Goal: Task Accomplishment & Management: Use online tool/utility

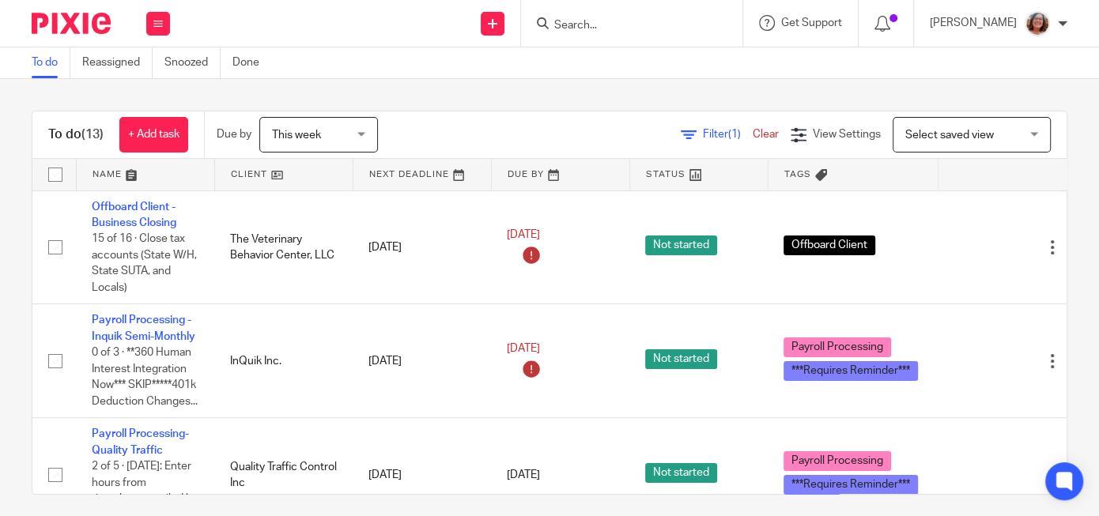
click at [259, 176] on link at bounding box center [284, 175] width 138 height 32
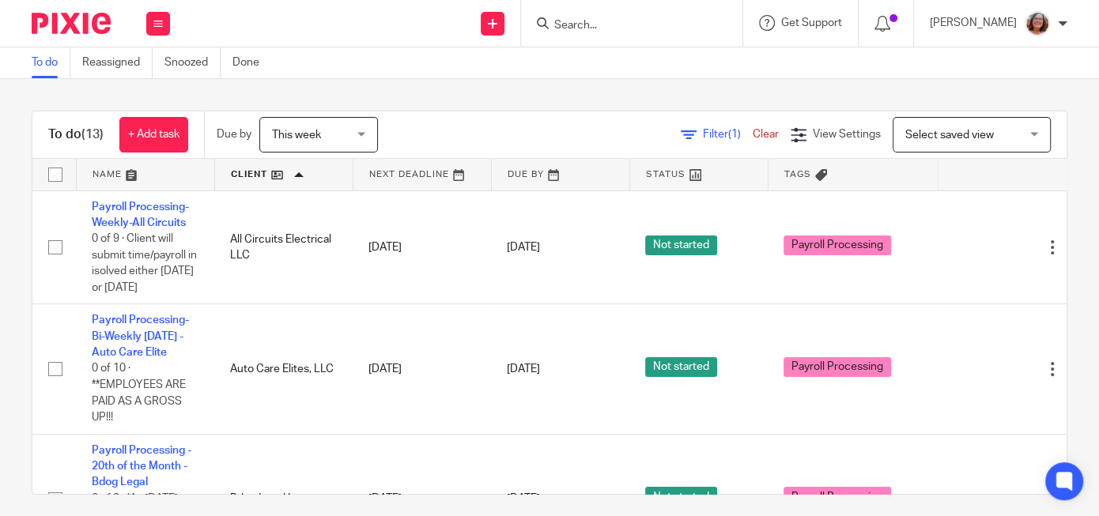
click at [120, 315] on link "Payroll Processing-Bi-Weekly [DATE] - Auto Care Elite" at bounding box center [140, 336] width 97 height 43
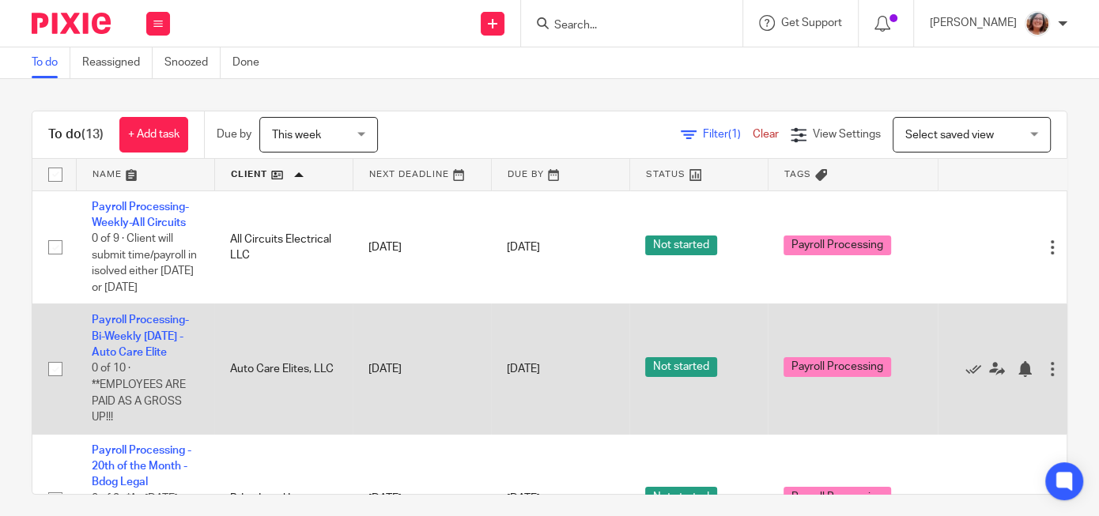
scroll to position [67, 0]
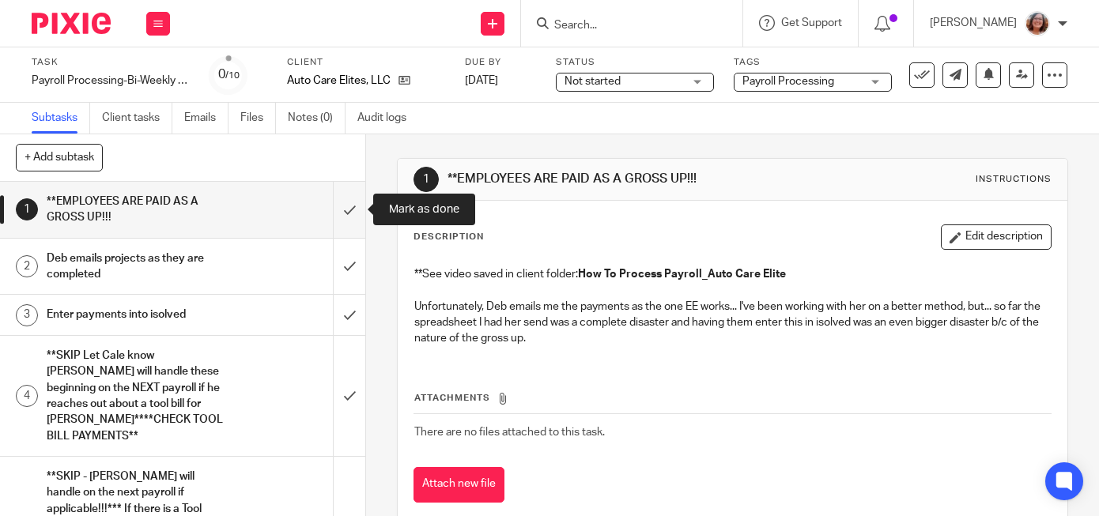
click at [349, 206] on input "submit" at bounding box center [182, 210] width 365 height 56
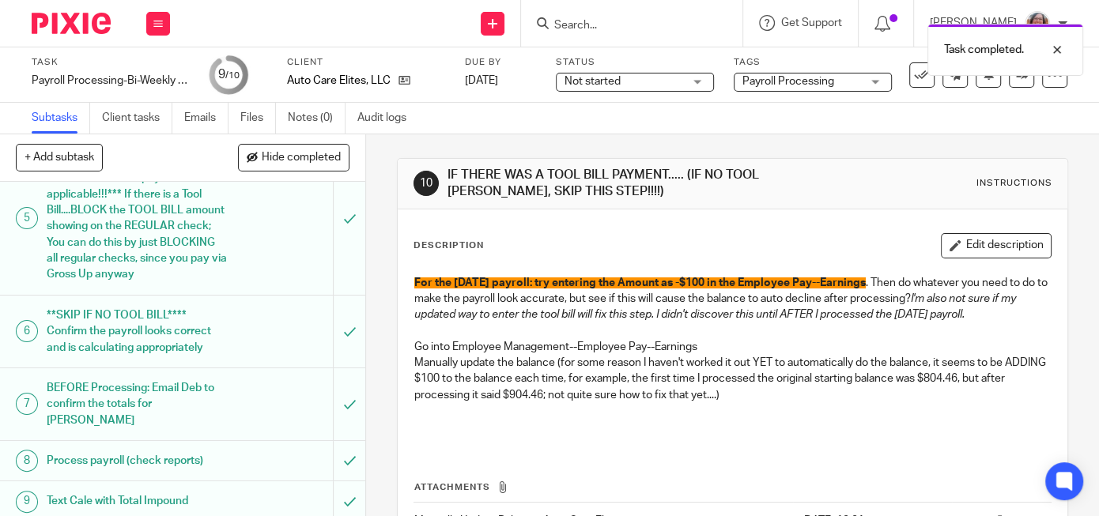
scroll to position [361, 0]
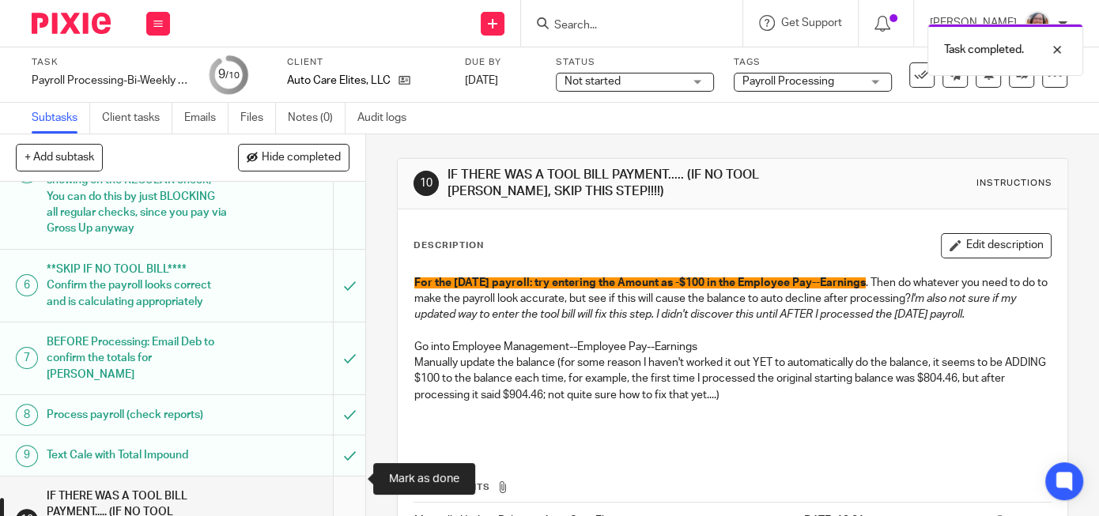
click at [355, 477] on input "submit" at bounding box center [182, 521] width 365 height 88
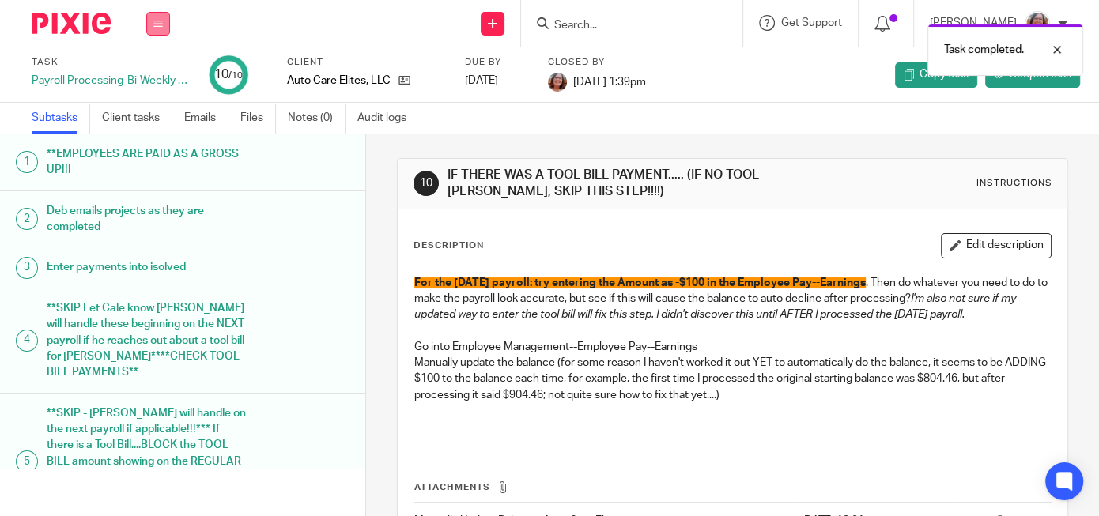
click at [162, 24] on icon at bounding box center [157, 23] width 9 height 9
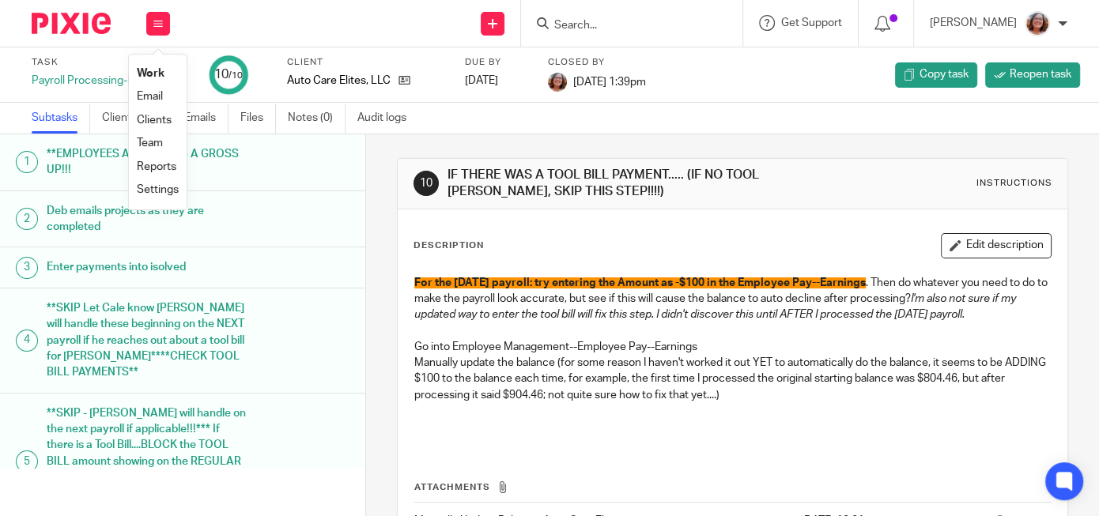
click at [163, 75] on link "Work" at bounding box center [151, 73] width 28 height 11
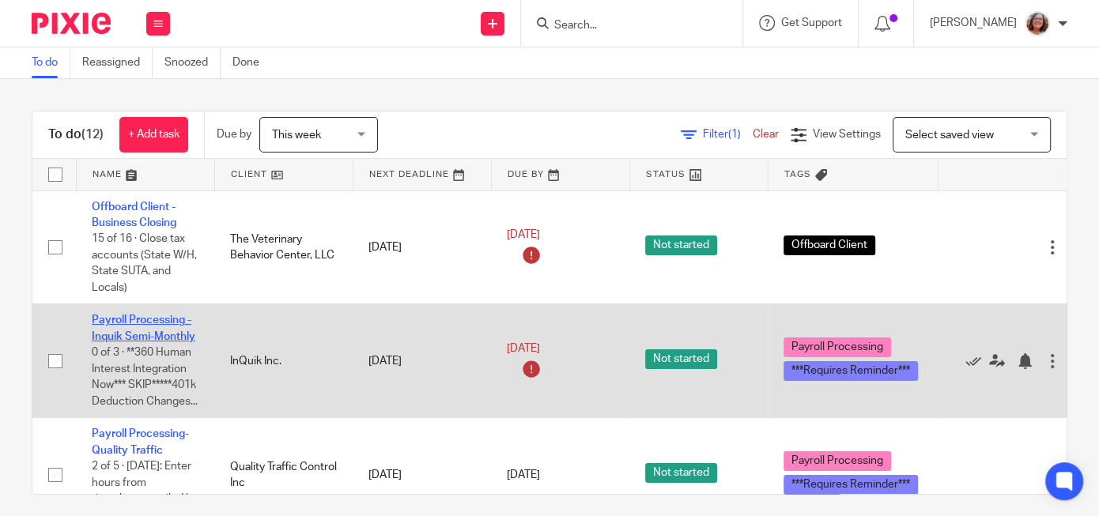
click at [154, 334] on link "Payroll Processing - Inquik Semi-Monthly" at bounding box center [144, 328] width 104 height 27
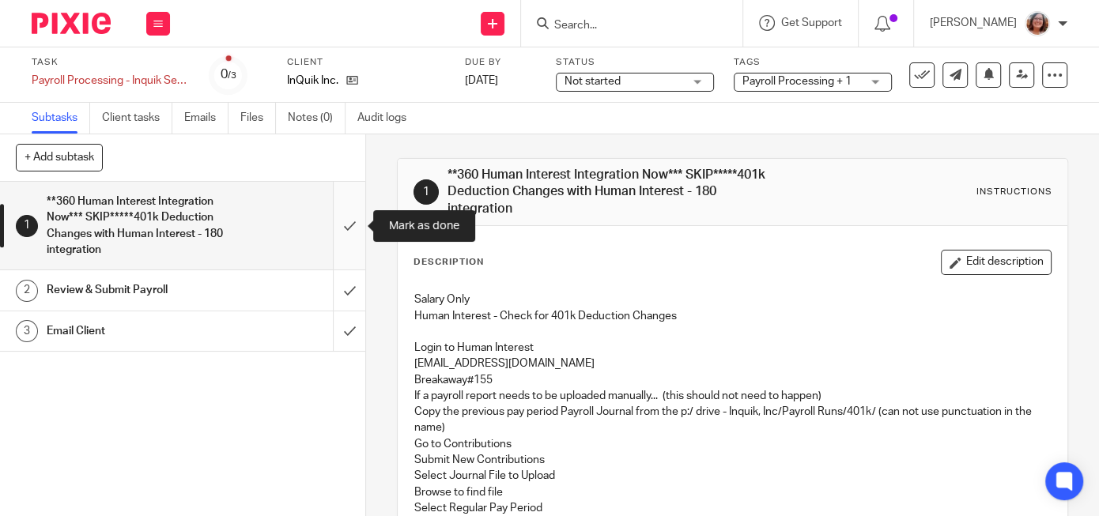
click at [357, 221] on input "submit" at bounding box center [182, 226] width 365 height 88
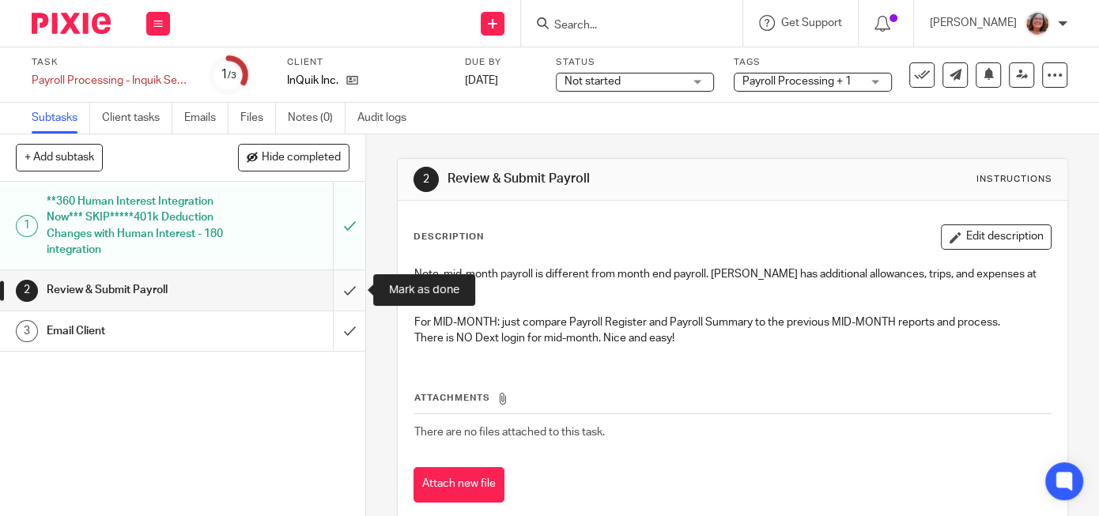
click at [355, 285] on input "submit" at bounding box center [182, 290] width 365 height 40
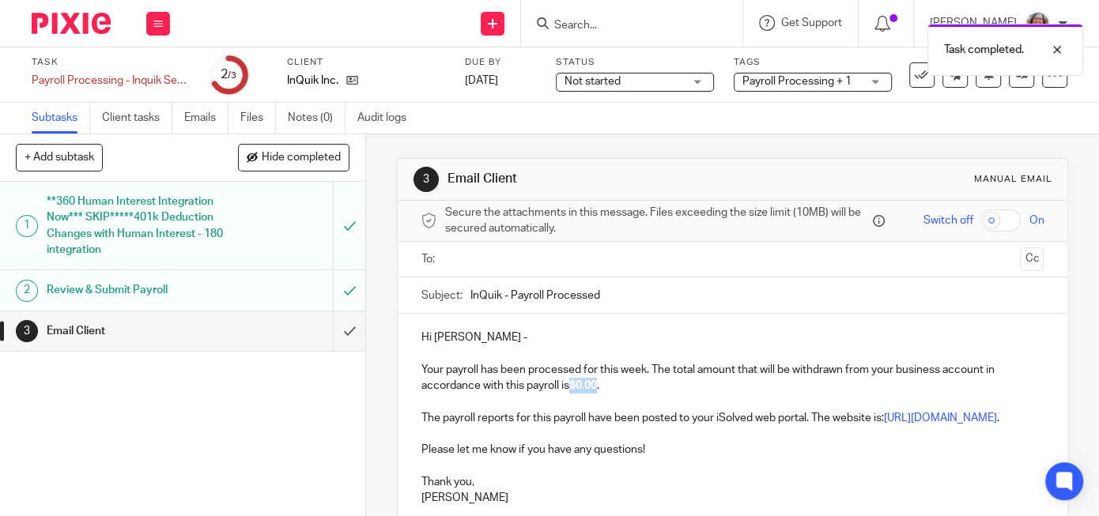
click at [576, 383] on strong "$0.00" at bounding box center [583, 385] width 28 height 11
click at [470, 291] on input "InQuik - Payroll Processed" at bounding box center [756, 296] width 573 height 36
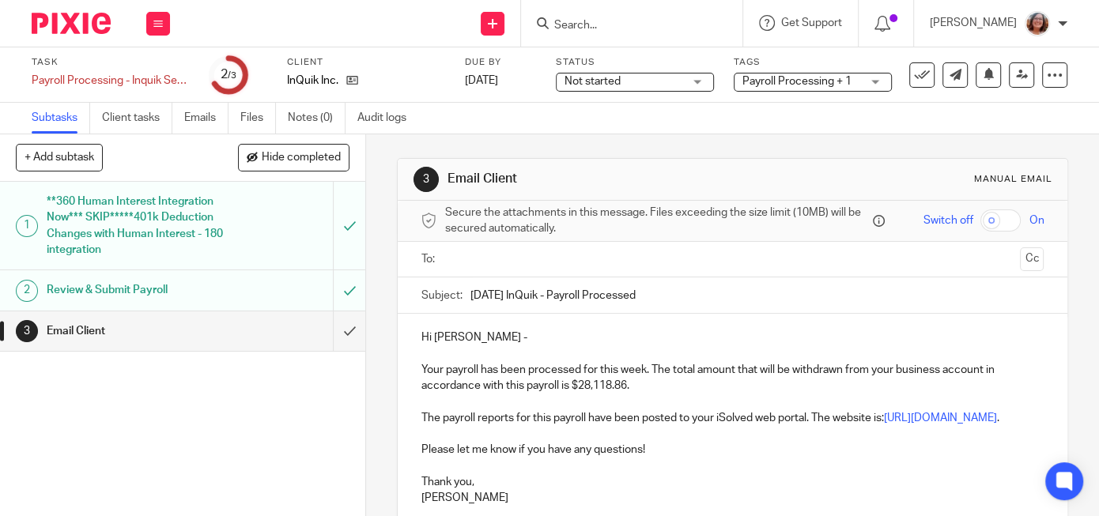
type input "8/15/2025 InQuik - Payroll Processed"
click at [522, 264] on input "text" at bounding box center [732, 260] width 563 height 18
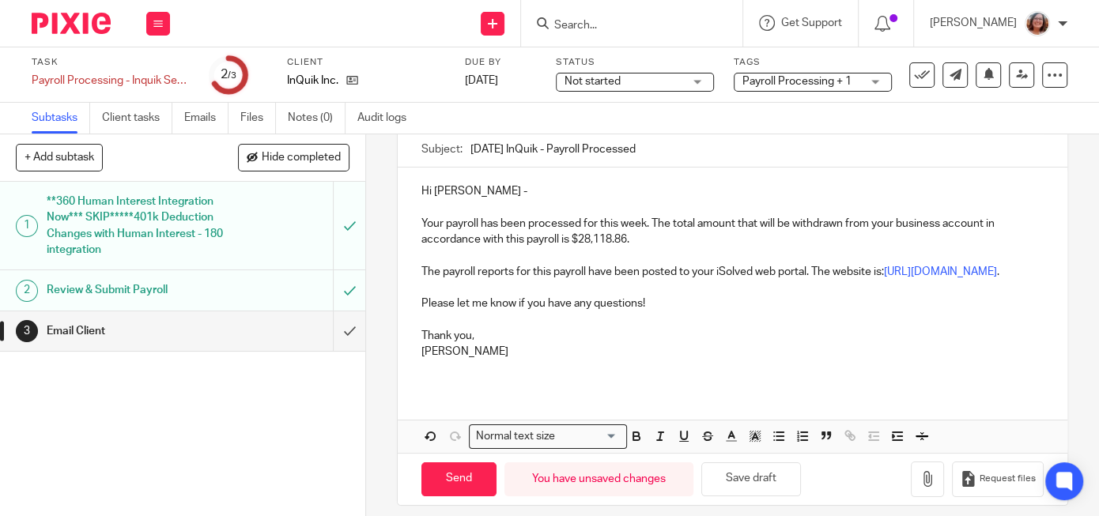
scroll to position [176, 0]
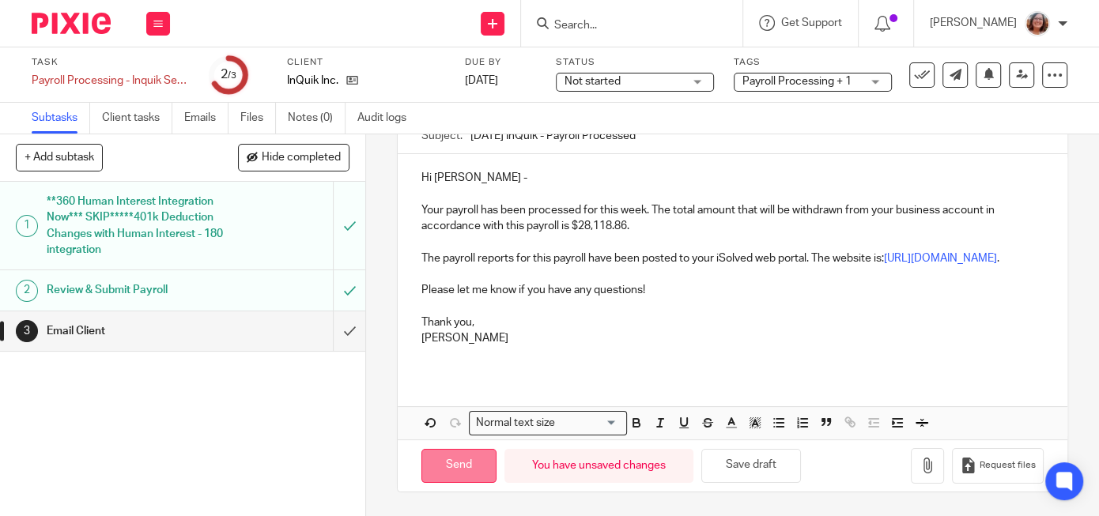
click at [453, 464] on input "Send" at bounding box center [458, 466] width 75 height 34
type input "Sent"
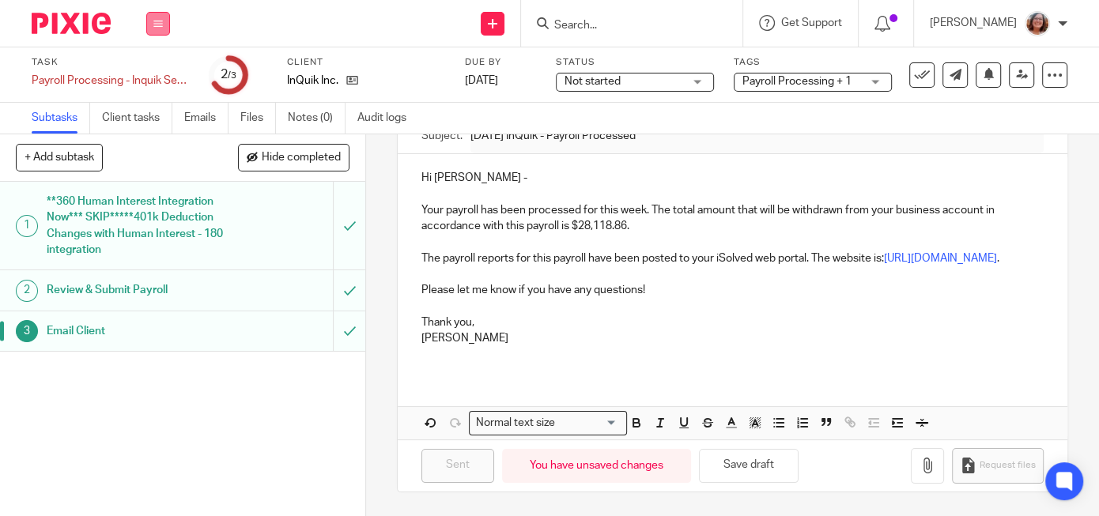
click at [155, 20] on icon at bounding box center [157, 23] width 9 height 9
click at [158, 74] on link "Work" at bounding box center [151, 73] width 28 height 11
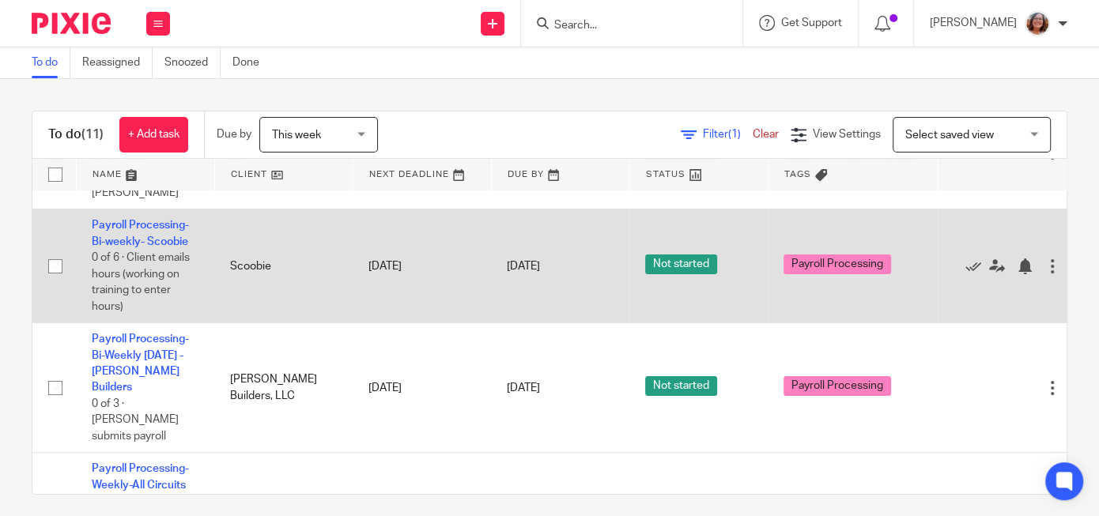
scroll to position [270, 0]
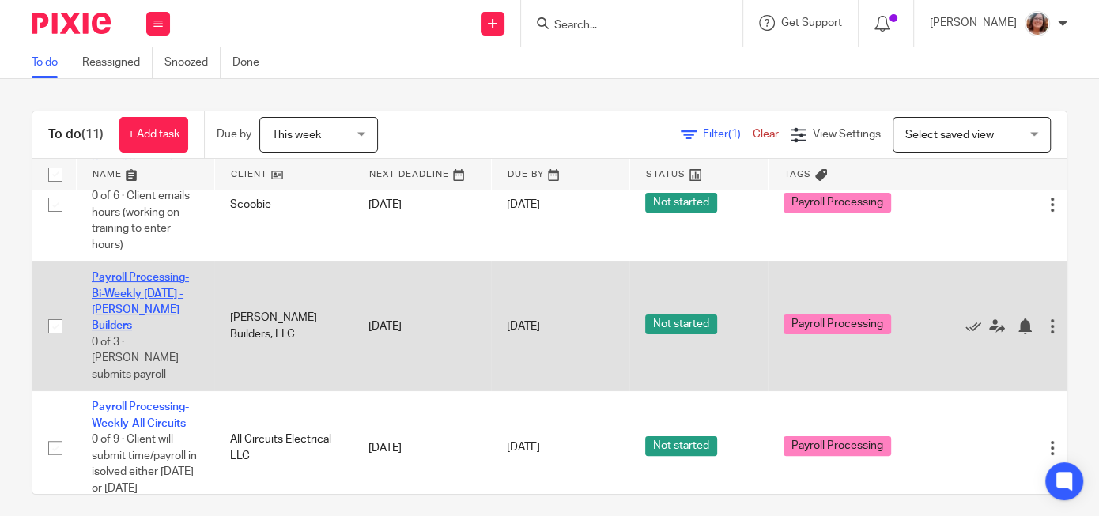
click at [152, 309] on link "Payroll Processing-Bi-Weekly [DATE] - [PERSON_NAME] Builders" at bounding box center [140, 301] width 97 height 59
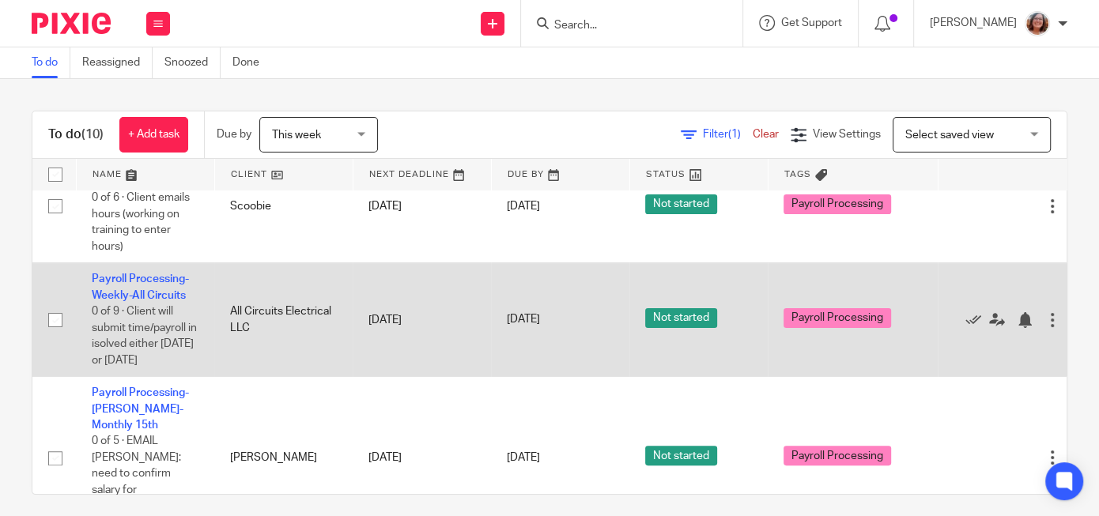
scroll to position [270, 0]
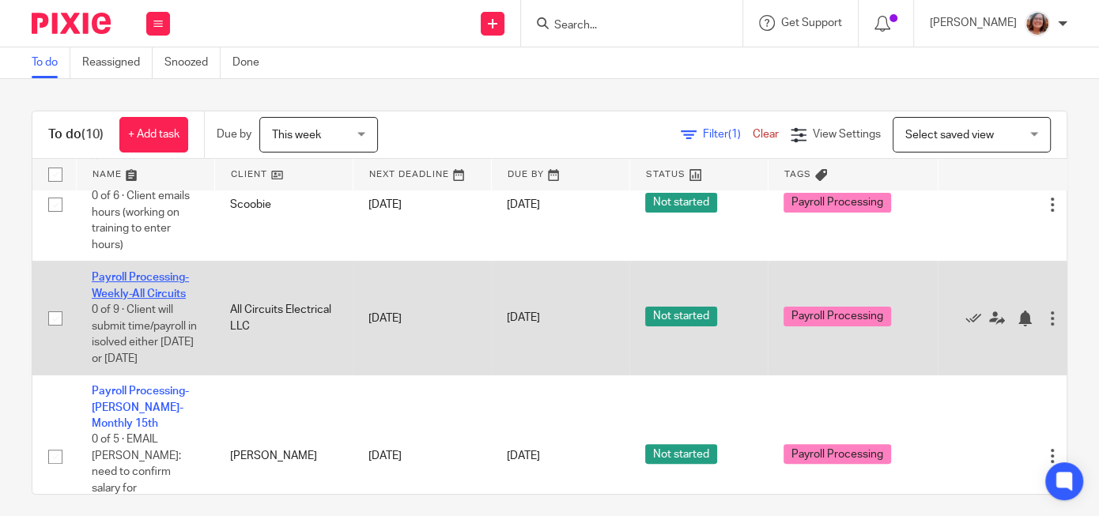
click at [151, 292] on link "Payroll Processing-Weekly-All Circuits" at bounding box center [140, 285] width 97 height 27
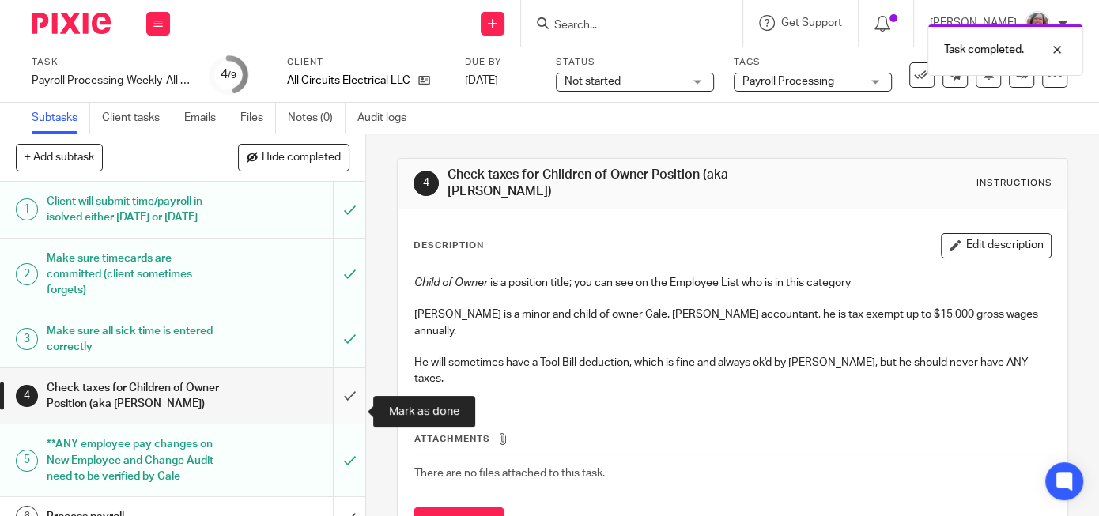
click at [347, 405] on input "submit" at bounding box center [182, 396] width 365 height 56
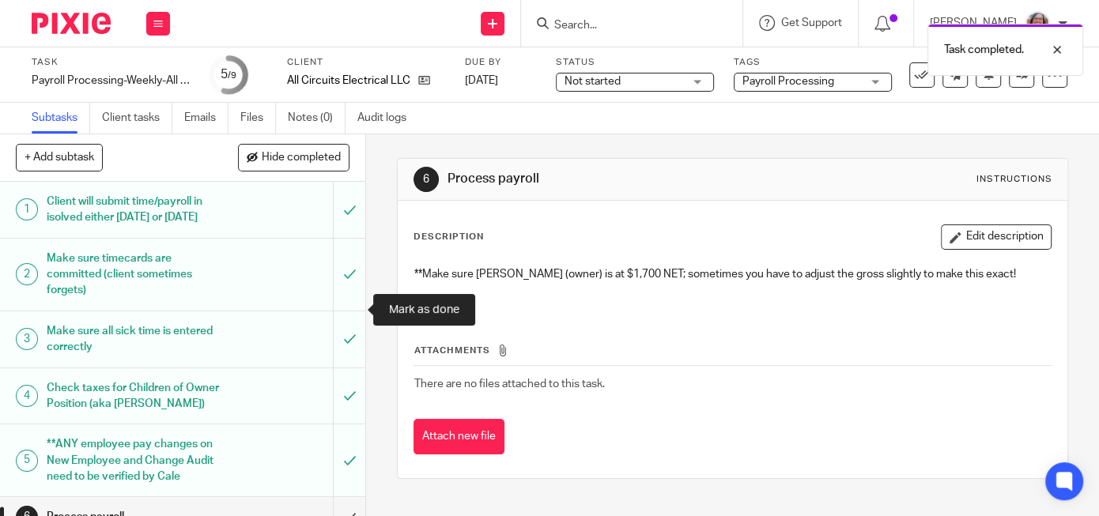
drag, startPoint x: 0, startPoint y: 0, endPoint x: 363, endPoint y: 379, distance: 525.1
click at [352, 497] on input "submit" at bounding box center [182, 517] width 365 height 40
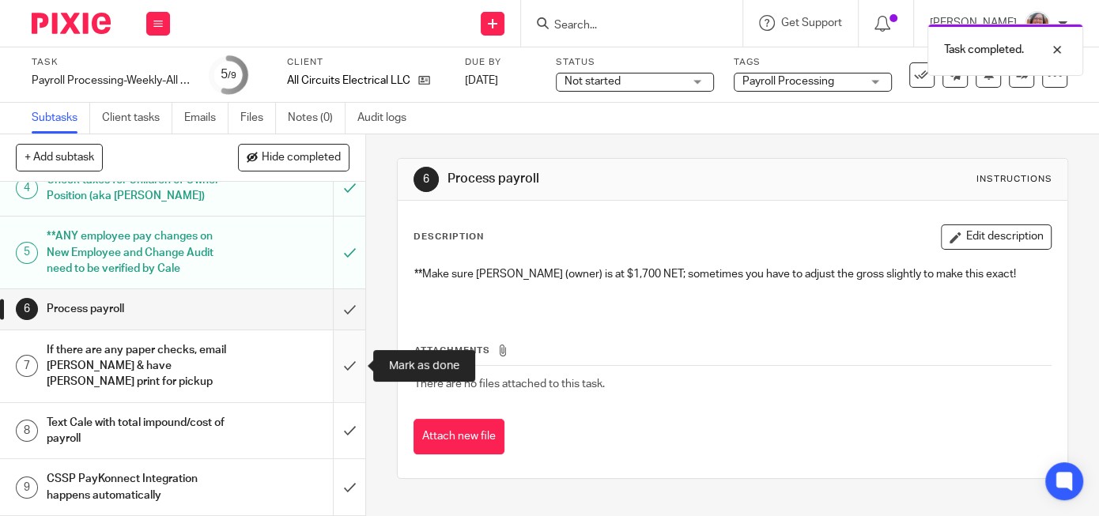
click at [345, 372] on input "submit" at bounding box center [182, 366] width 365 height 72
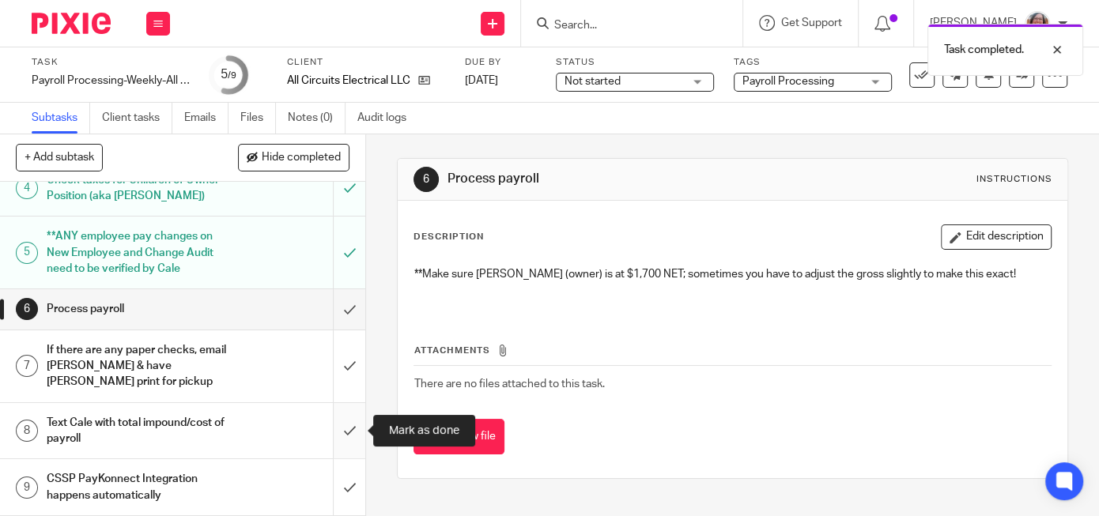
click at [353, 438] on input "submit" at bounding box center [182, 431] width 365 height 56
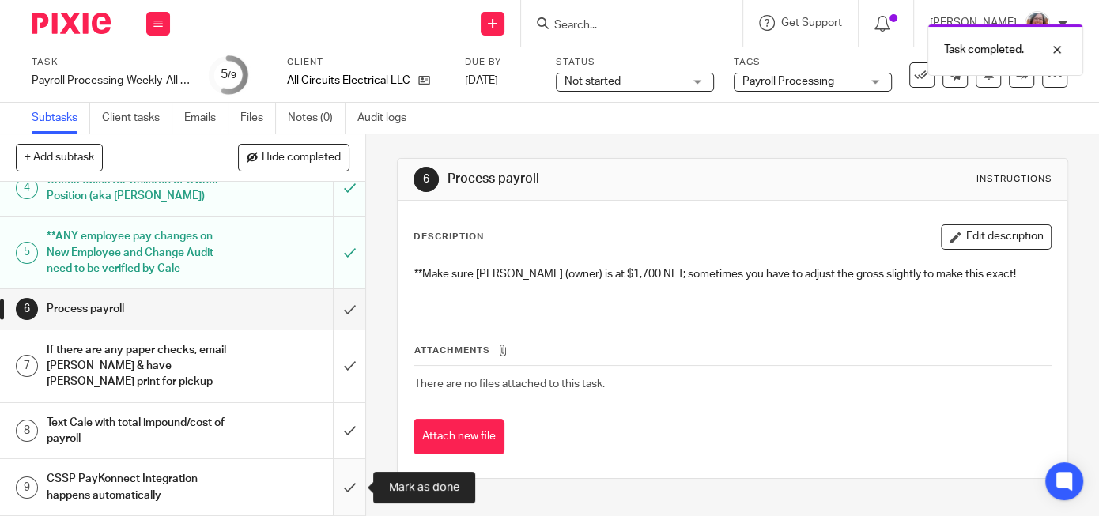
click at [353, 486] on input "submit" at bounding box center [182, 487] width 365 height 56
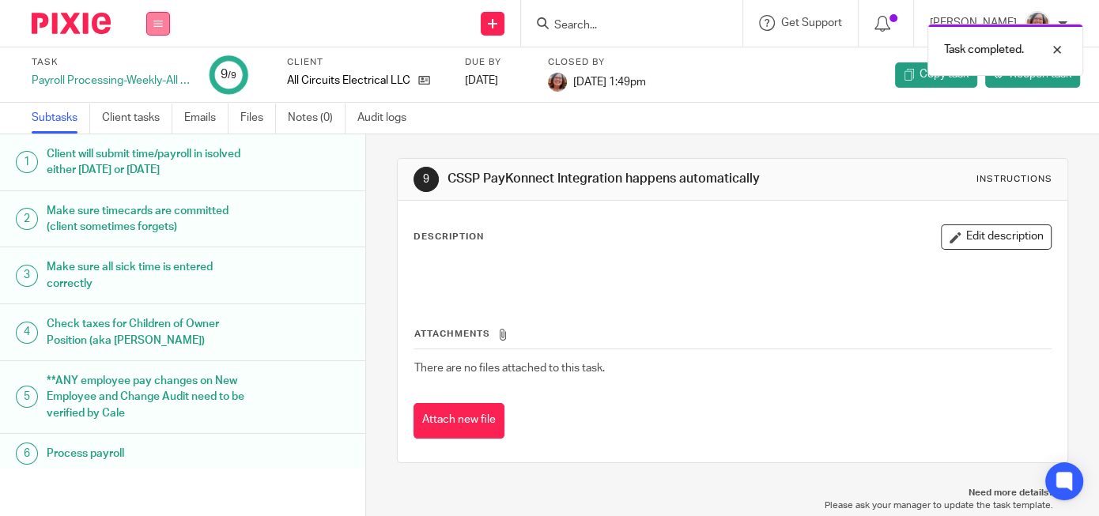
click at [160, 22] on icon at bounding box center [157, 23] width 9 height 9
click at [157, 72] on link "Work" at bounding box center [151, 73] width 28 height 11
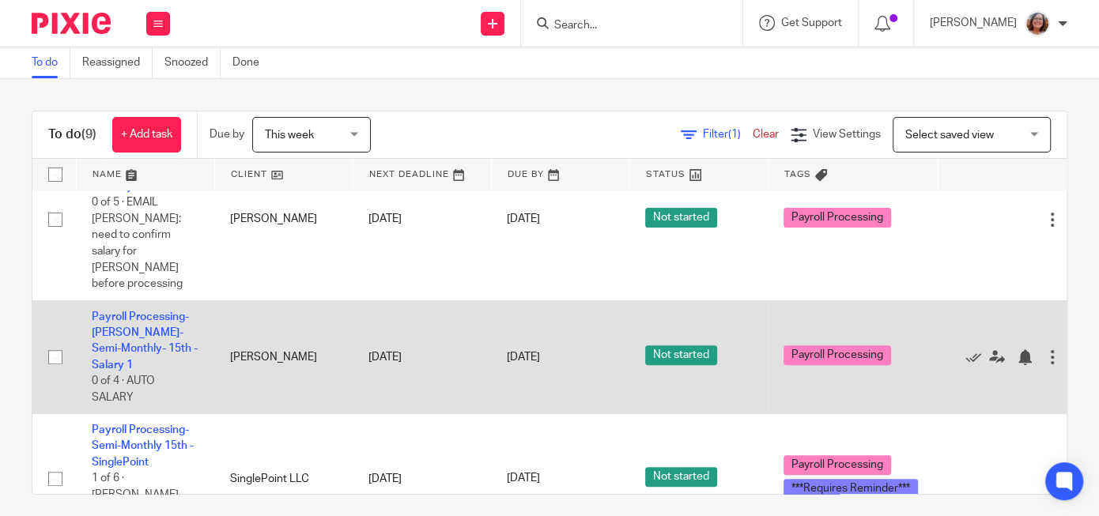
scroll to position [473, 0]
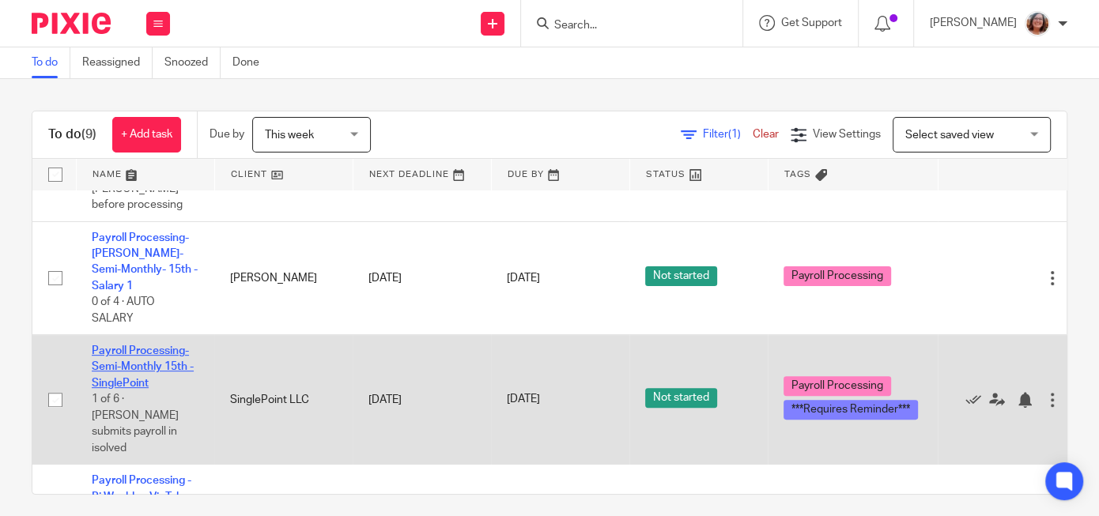
click at [156, 355] on link "Payroll Processing-Semi-Monthly 15th - SinglePoint" at bounding box center [143, 366] width 102 height 43
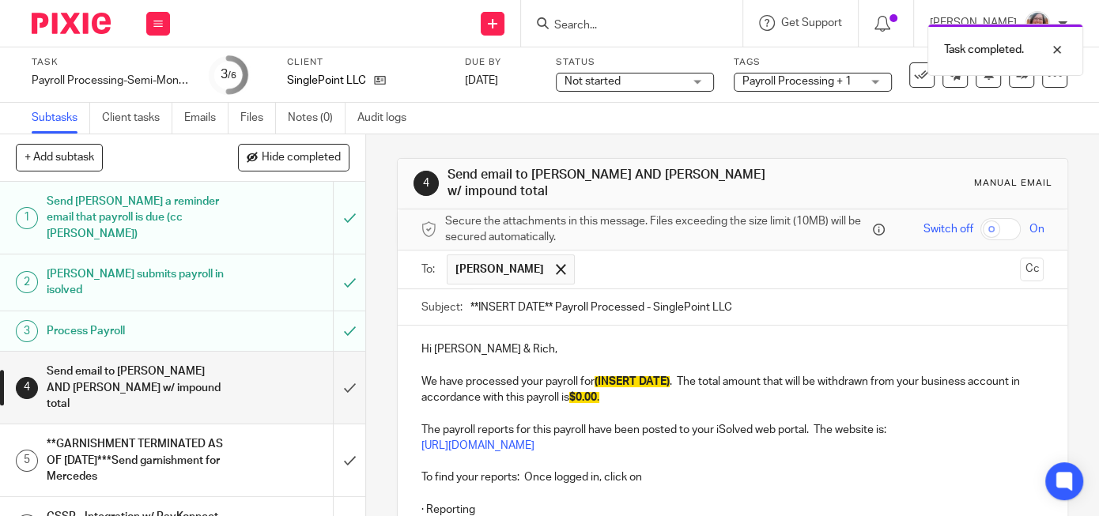
click at [616, 262] on input "text" at bounding box center [798, 270] width 431 height 31
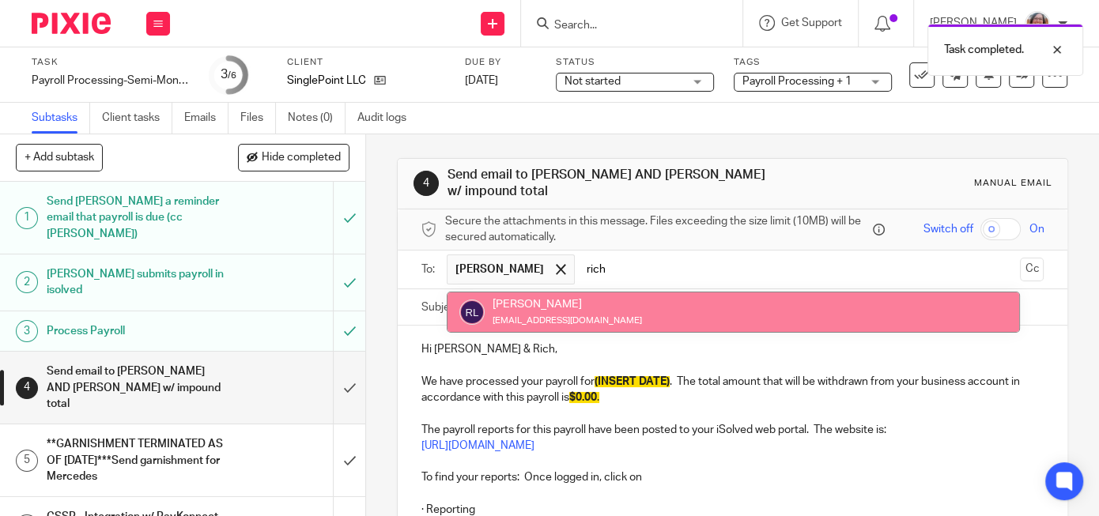
type input "rich"
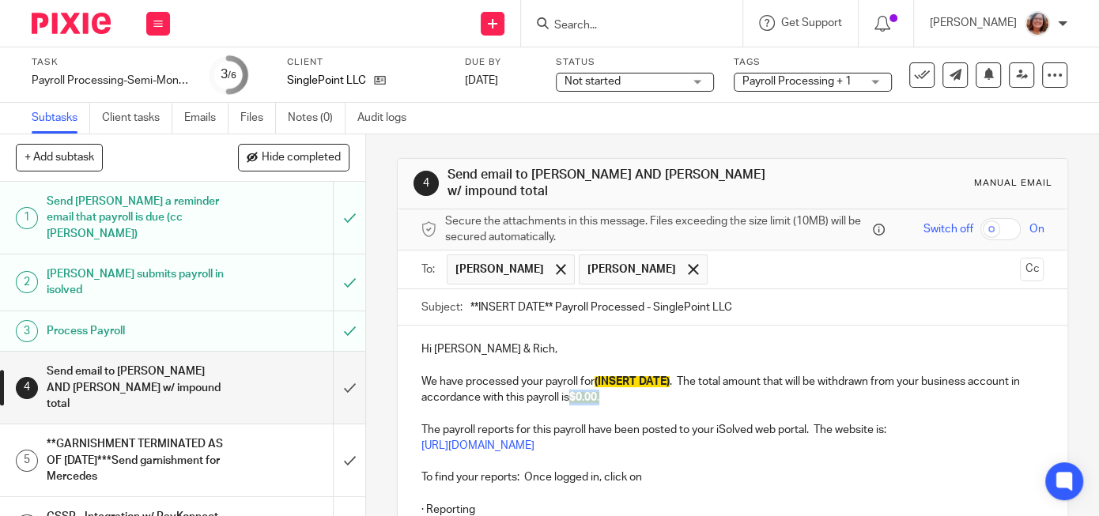
drag, startPoint x: 605, startPoint y: 388, endPoint x: 575, endPoint y: 390, distance: 30.1
click at [575, 390] on p "We have processed your payroll for (INSERT DATE) . The total amount that will b…" at bounding box center [732, 390] width 622 height 32
paste div
click at [636, 388] on p "We have processed your payroll for (INSERT DATE) . The total amount that will b…" at bounding box center [732, 390] width 622 height 32
drag, startPoint x: 641, startPoint y: 388, endPoint x: 576, endPoint y: 387, distance: 65.6
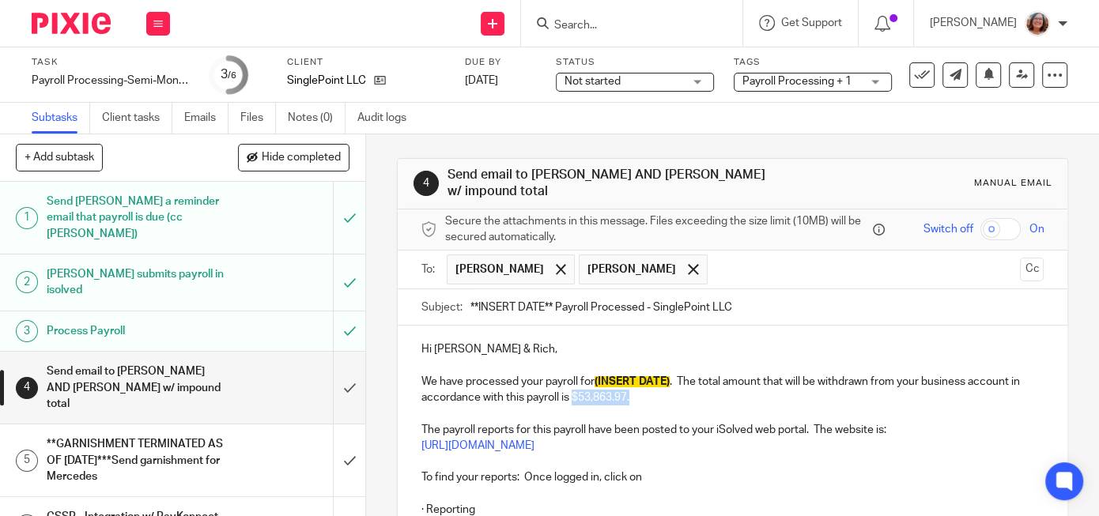
click at [576, 387] on p "We have processed your payroll for (INSERT DATE) . The total amount that will b…" at bounding box center [732, 390] width 622 height 32
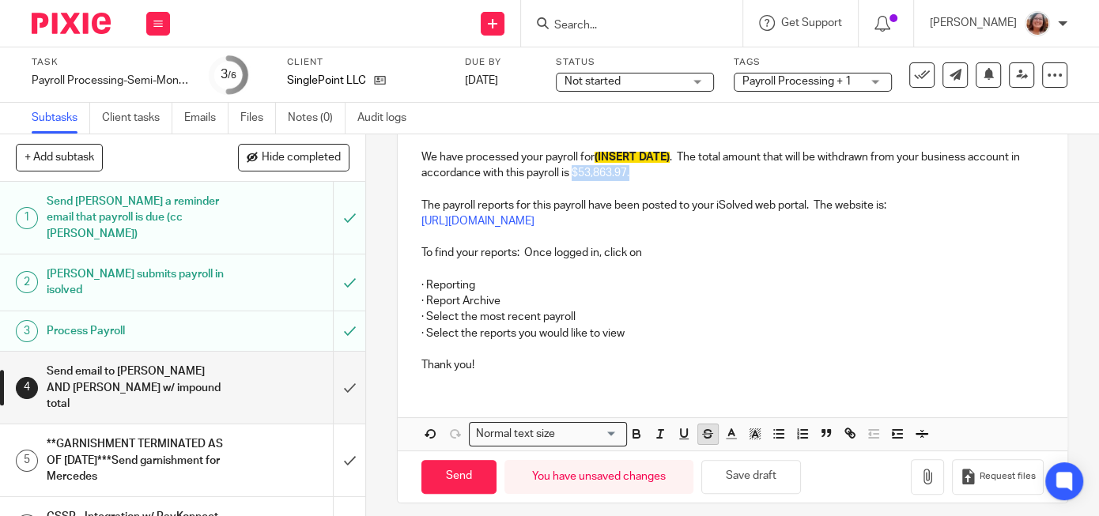
drag, startPoint x: 636, startPoint y: 423, endPoint x: 703, endPoint y: 425, distance: 66.5
click at [637, 434] on icon "button" at bounding box center [636, 436] width 6 height 4
click at [752, 427] on icon "button" at bounding box center [755, 434] width 14 height 14
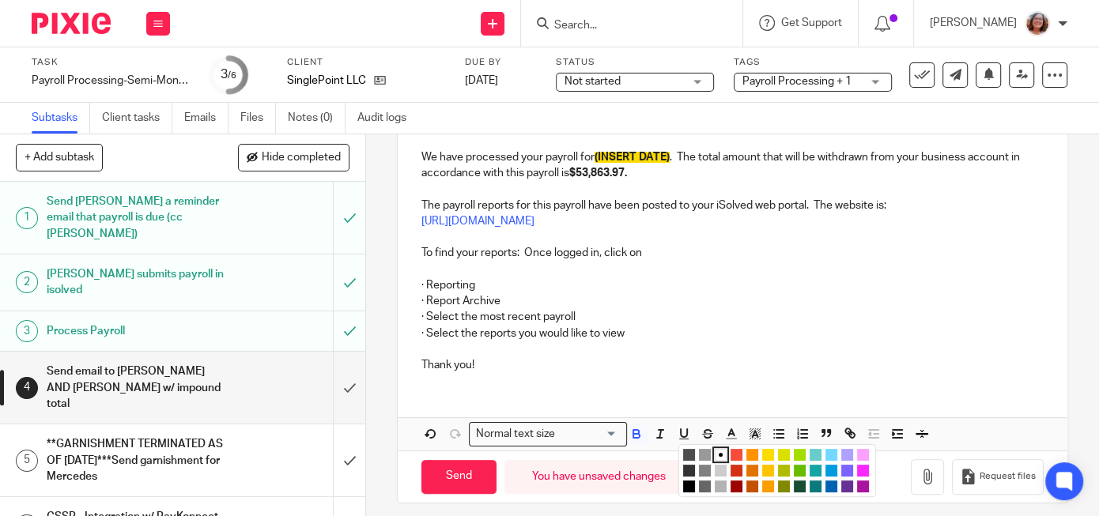
click at [768, 449] on li "color:#FCDC00" at bounding box center [768, 455] width 12 height 12
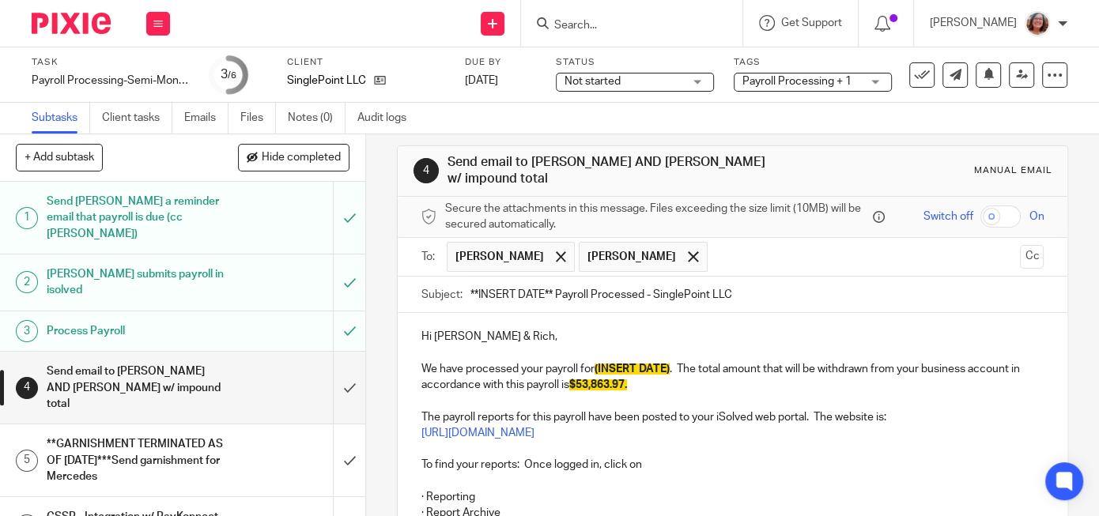
scroll to position [0, 0]
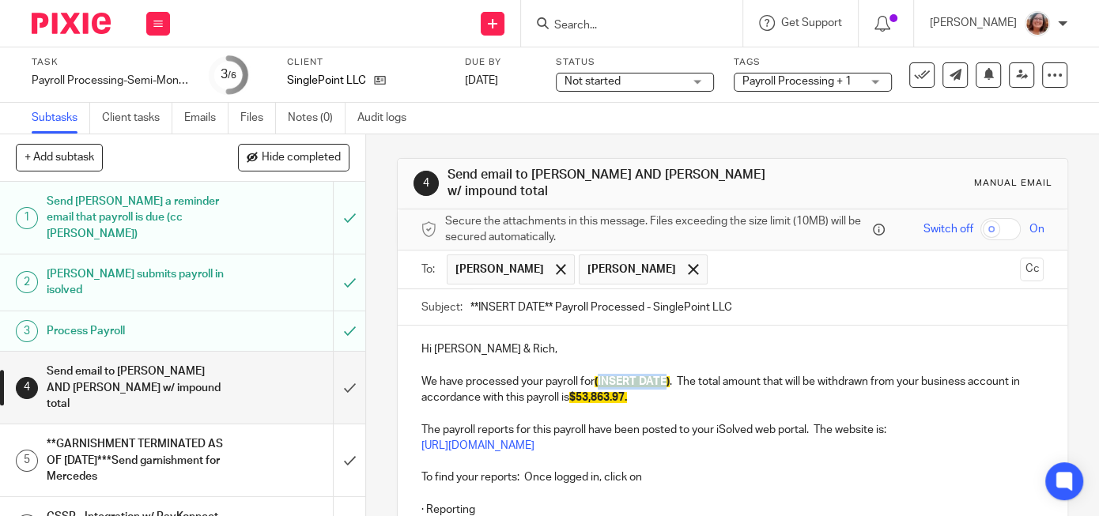
drag, startPoint x: 671, startPoint y: 369, endPoint x: 602, endPoint y: 370, distance: 68.8
click at [602, 376] on span "(INSERT DATE)" at bounding box center [632, 381] width 75 height 11
drag, startPoint x: 552, startPoint y: 293, endPoint x: 447, endPoint y: 299, distance: 104.5
click at [470, 299] on input "**INSERT DATE** Payroll Processed - SinglePoint LLC" at bounding box center [756, 307] width 573 height 36
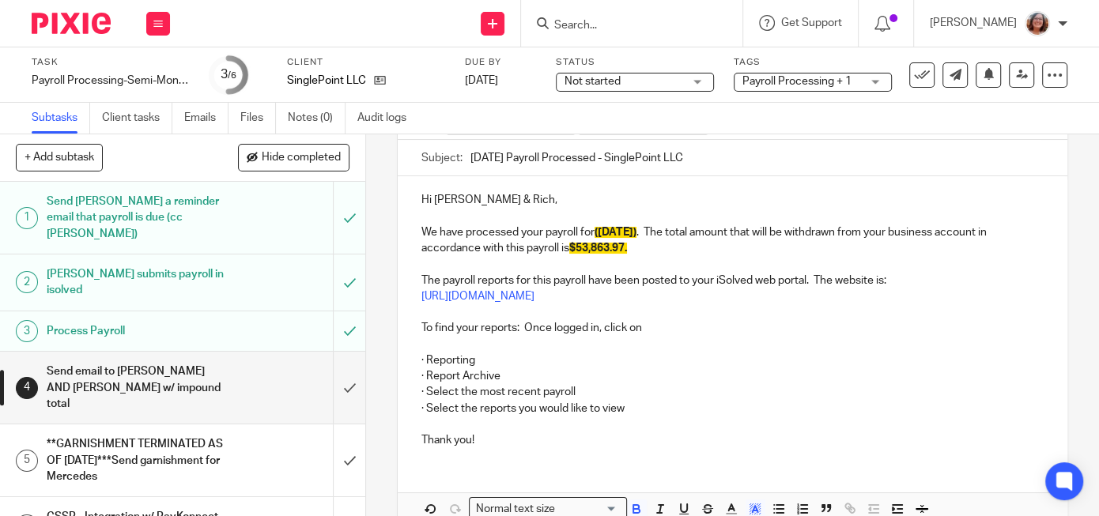
scroll to position [225, 0]
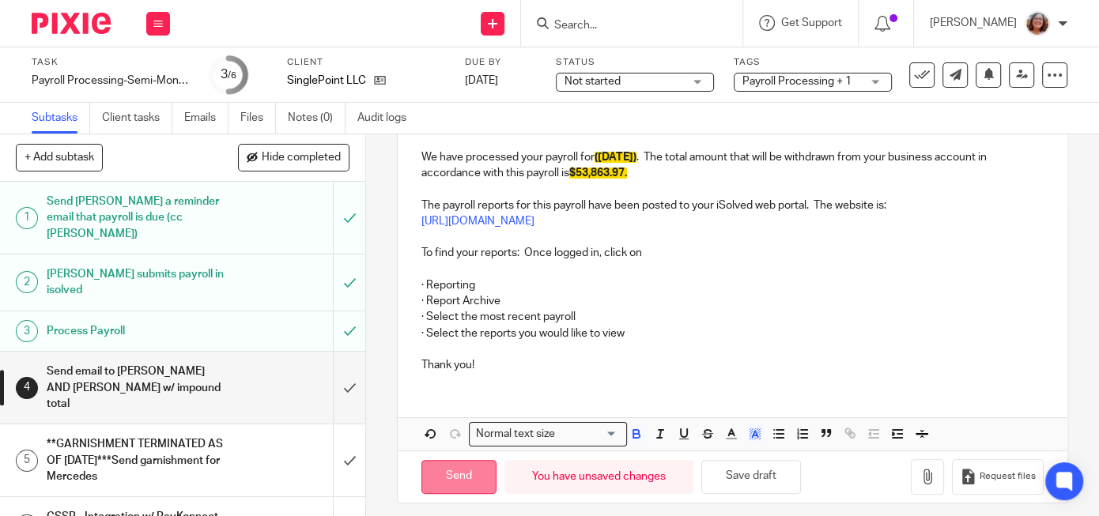
type input "8/15/25 Payroll Processed - SinglePoint LLC"
click at [474, 464] on input "Send" at bounding box center [458, 477] width 75 height 34
click at [352, 425] on input "submit" at bounding box center [182, 461] width 365 height 72
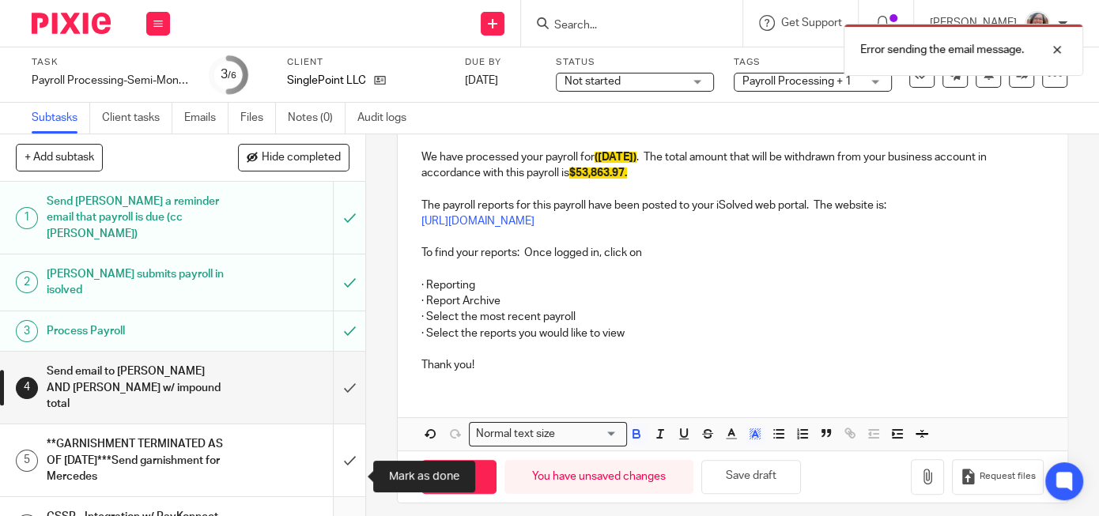
click at [357, 497] on input "submit" at bounding box center [182, 525] width 365 height 56
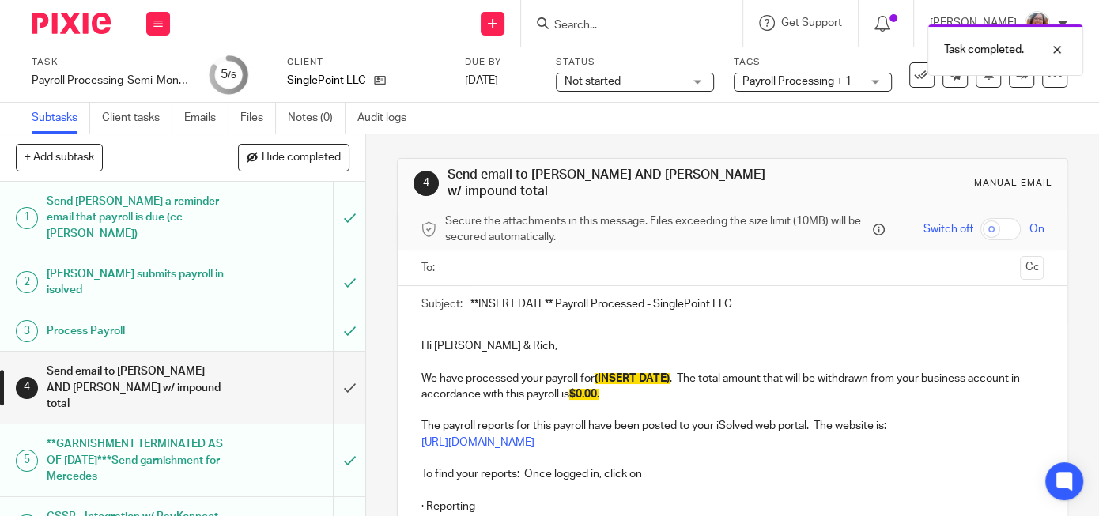
click at [244, 360] on div "Send email to Joshua AND Rich w/ impound total" at bounding box center [182, 388] width 271 height 56
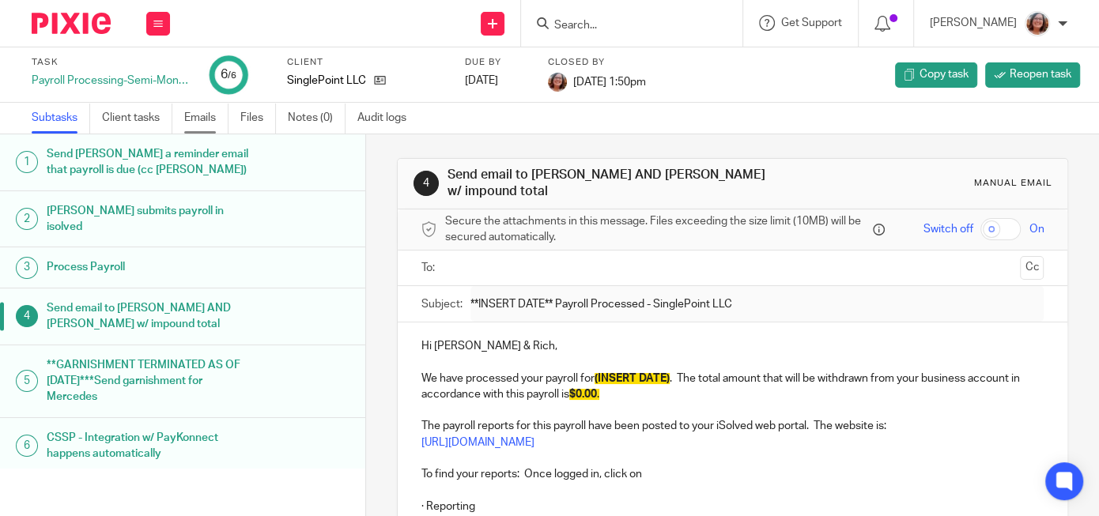
click at [208, 118] on link "Emails" at bounding box center [206, 118] width 44 height 31
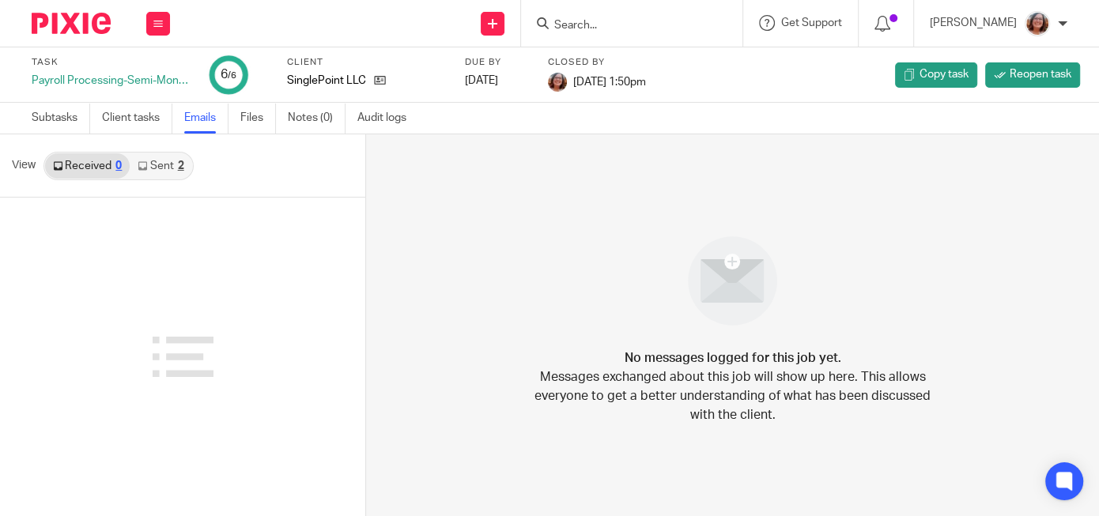
click at [159, 168] on link "Sent 2" at bounding box center [161, 165] width 62 height 25
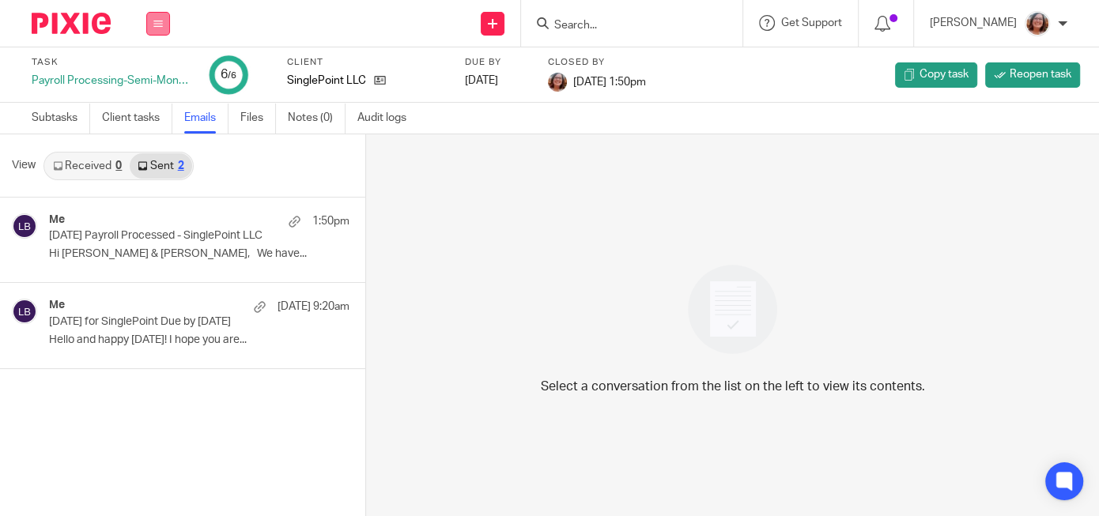
click at [153, 25] on button at bounding box center [158, 24] width 24 height 24
click at [156, 78] on link "Work" at bounding box center [151, 73] width 28 height 11
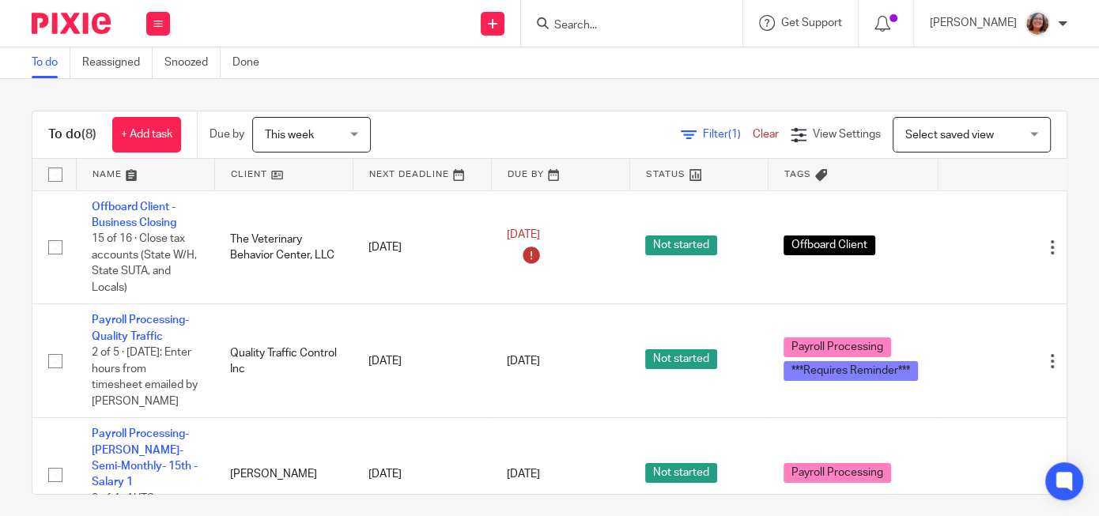
scroll to position [608, 0]
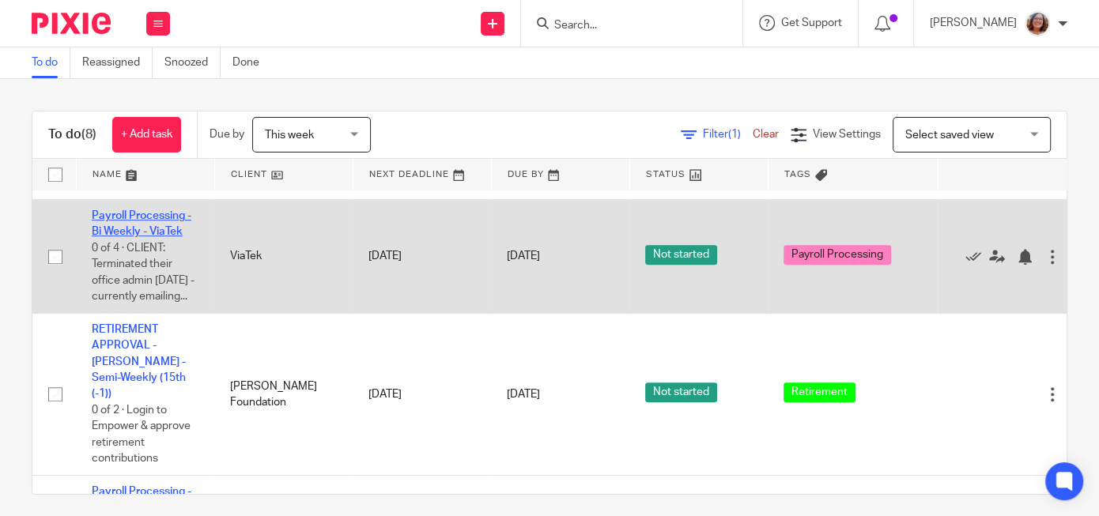
click at [167, 221] on link "Payroll Processing - Bi Weekly - ViaTek" at bounding box center [142, 223] width 100 height 27
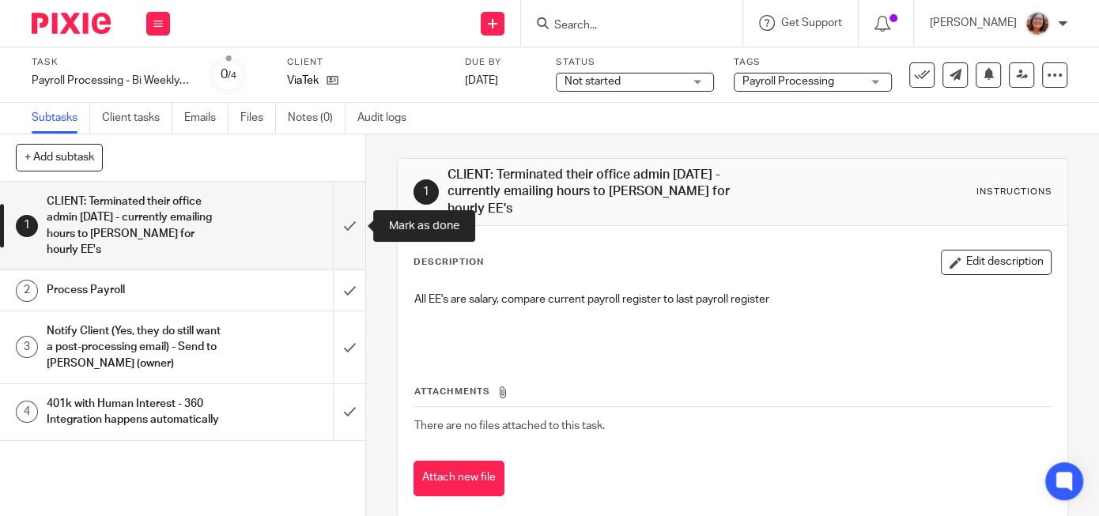
click at [351, 227] on input "submit" at bounding box center [182, 226] width 365 height 88
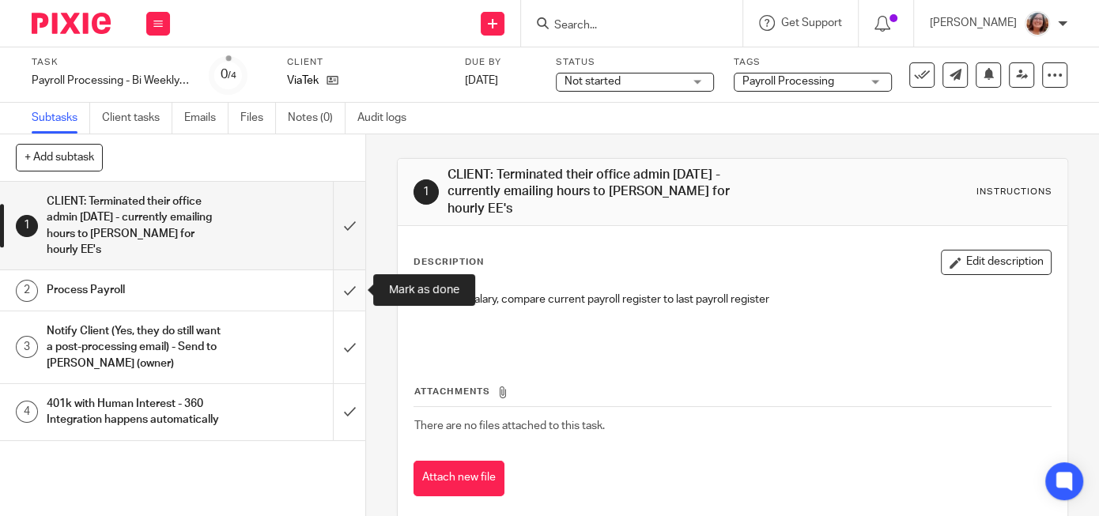
click at [347, 288] on input "submit" at bounding box center [182, 290] width 365 height 40
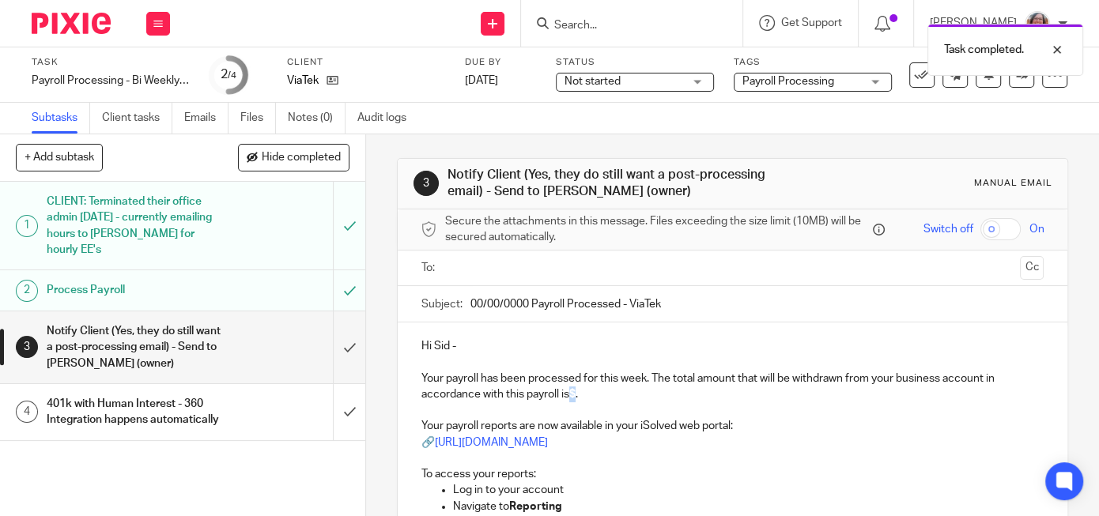
click at [574, 393] on p "Your payroll has been processed for this week. The total amount that will be wi…" at bounding box center [732, 378] width 622 height 48
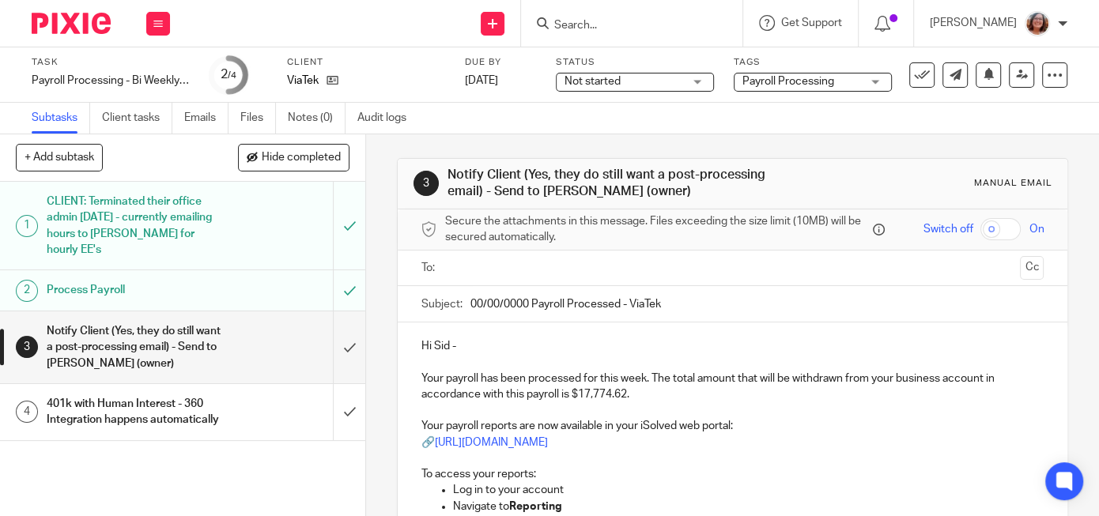
drag, startPoint x: 529, startPoint y: 304, endPoint x: 445, endPoint y: 302, distance: 83.8
click at [470, 304] on input "00/00/0000 Payroll Processed - ViaTek" at bounding box center [756, 304] width 573 height 36
type input "[DATE] Payroll Processed - ViaTek"
click at [487, 262] on input "text" at bounding box center [732, 268] width 563 height 18
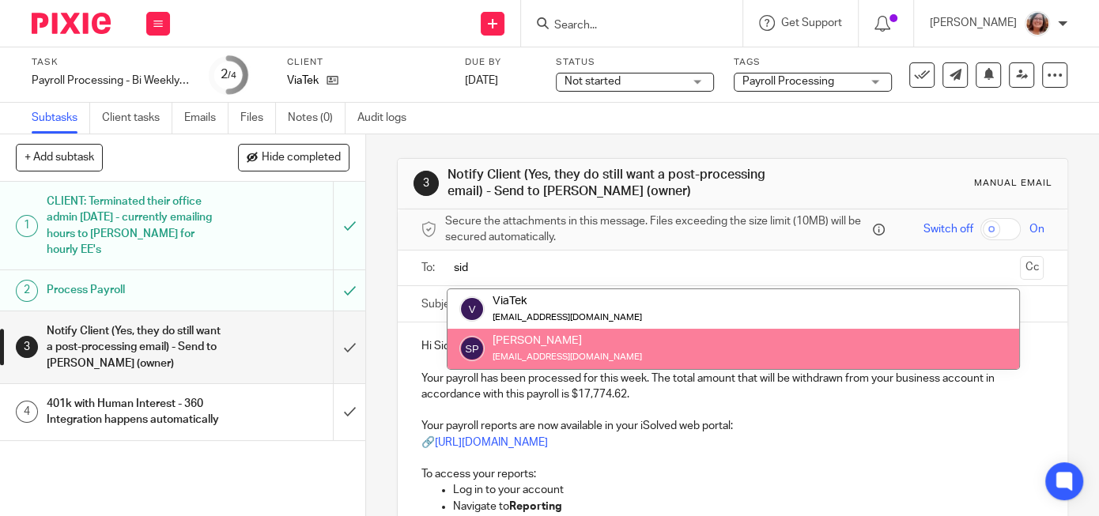
type input "sid"
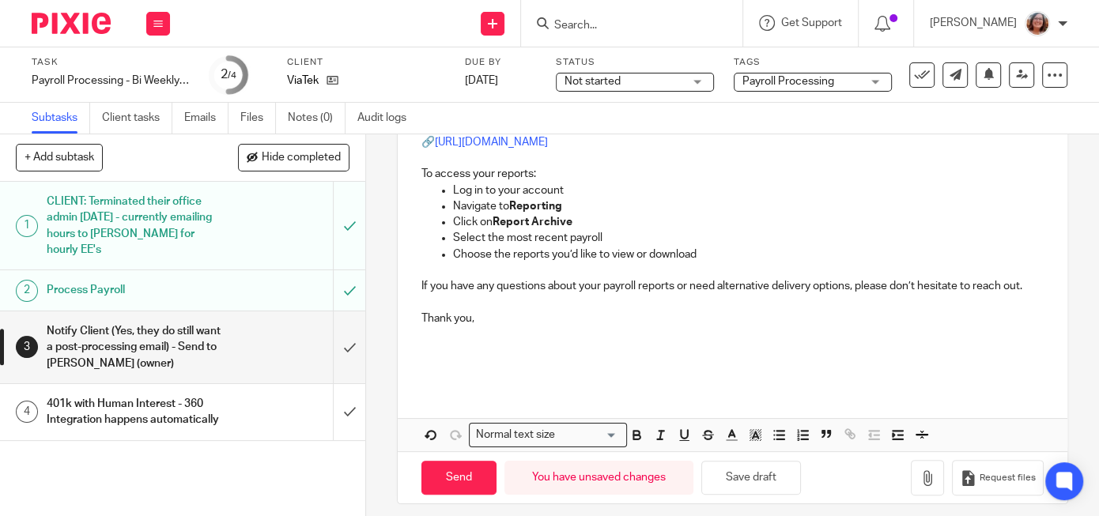
scroll to position [313, 0]
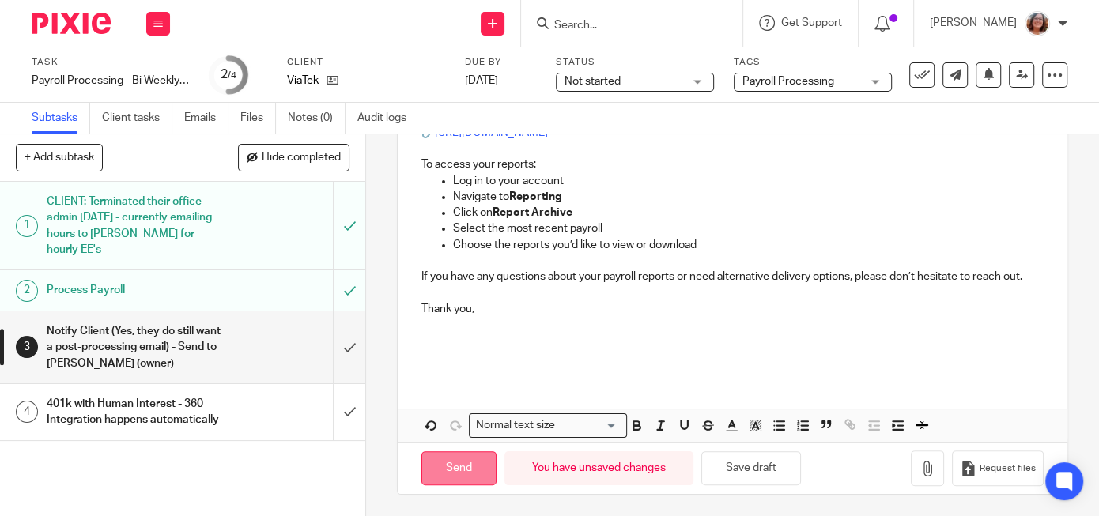
click at [466, 468] on input "Send" at bounding box center [458, 468] width 75 height 34
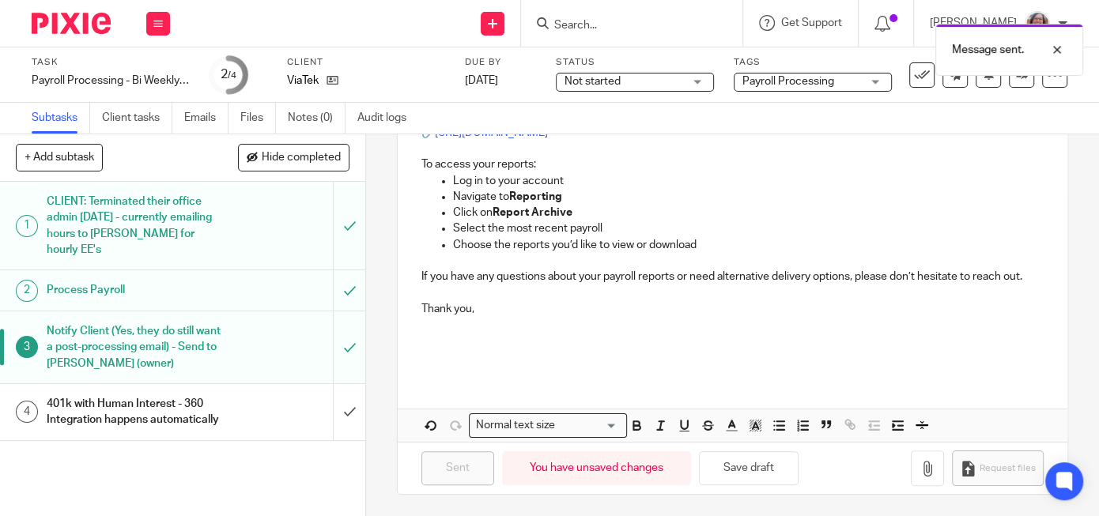
type input "Sent"
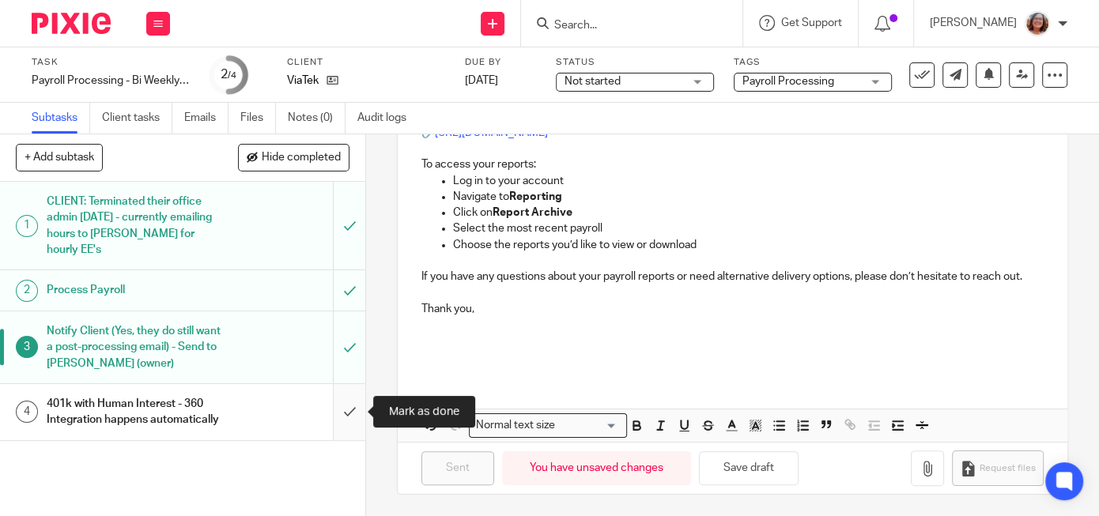
click at [350, 401] on input "submit" at bounding box center [182, 412] width 365 height 56
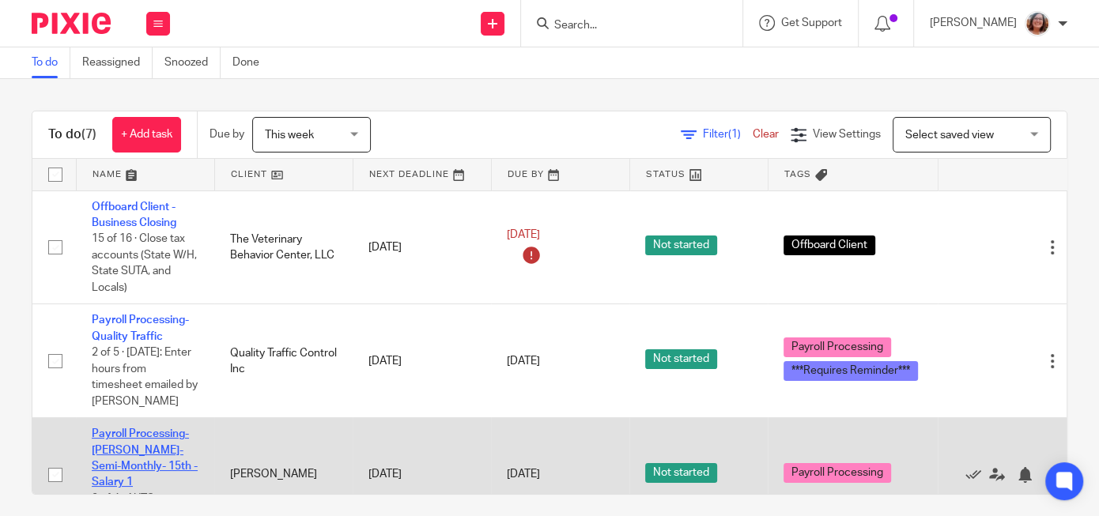
scroll to position [67, 0]
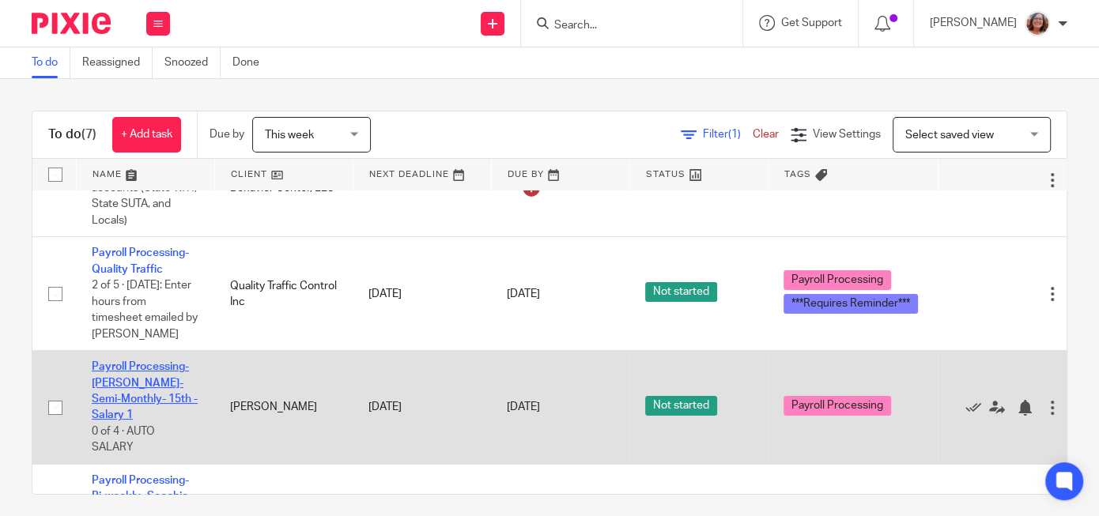
click at [160, 398] on link "Payroll Processing-[PERSON_NAME]-Semi-Monthly- 15th -Salary 1" at bounding box center [145, 390] width 106 height 59
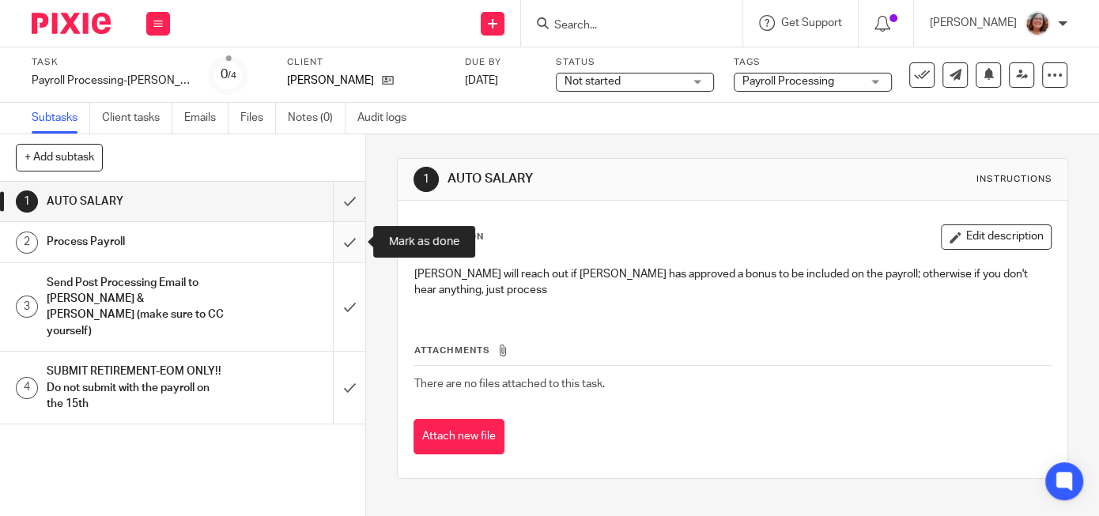
click at [353, 241] on input "submit" at bounding box center [182, 242] width 365 height 40
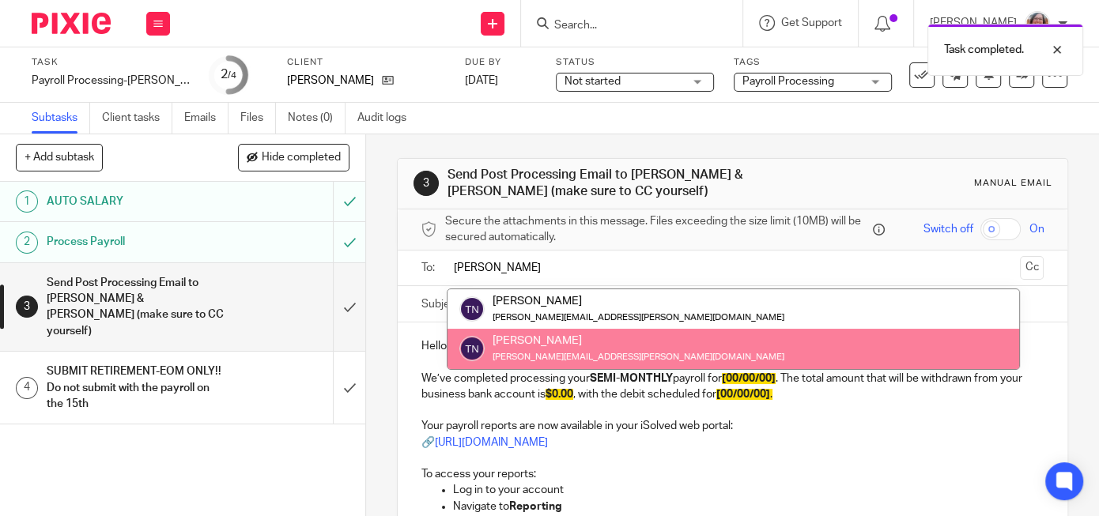
type input "[PERSON_NAME]"
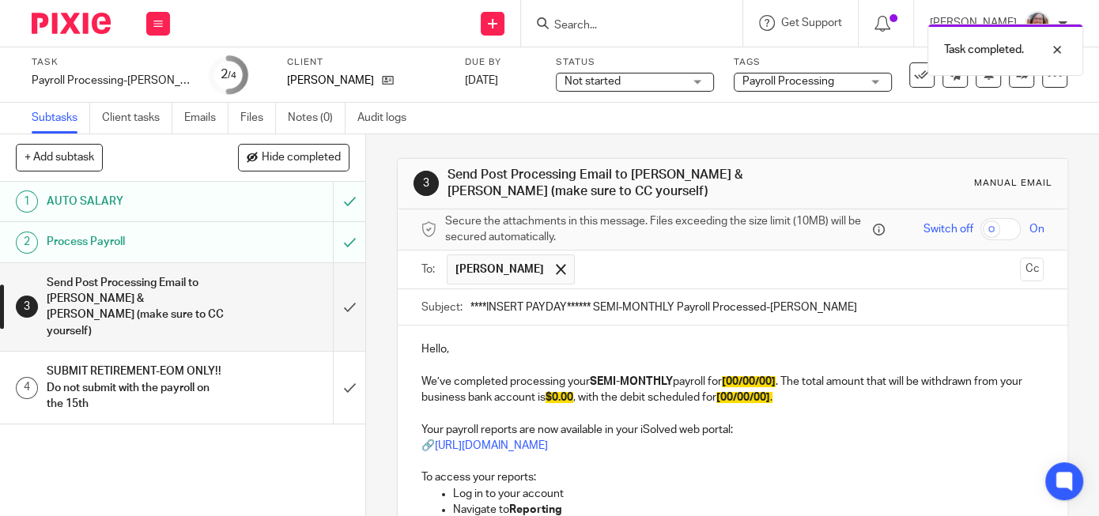
click at [583, 269] on input "text" at bounding box center [798, 270] width 431 height 31
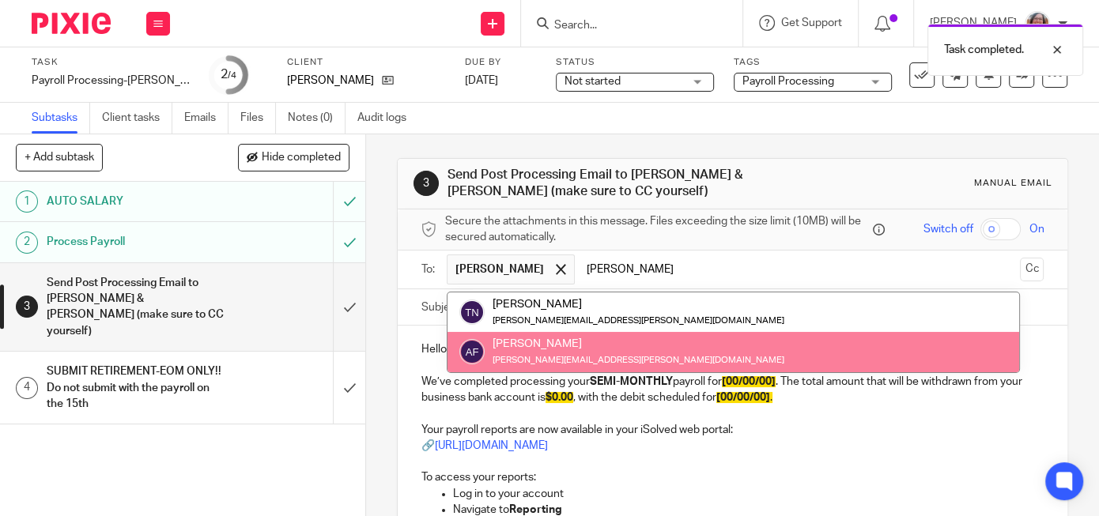
type input "[PERSON_NAME]"
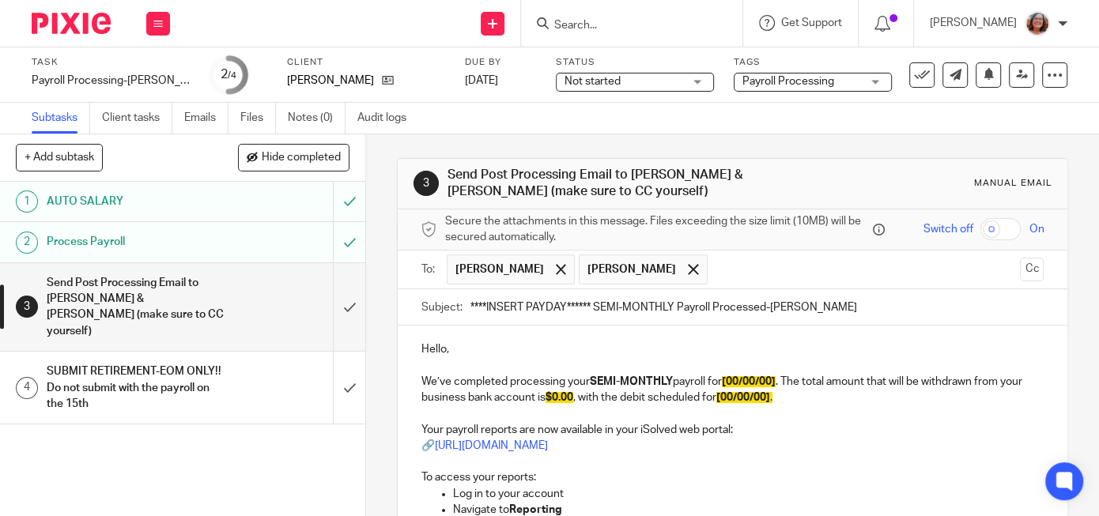
drag, startPoint x: 573, startPoint y: 303, endPoint x: 446, endPoint y: 304, distance: 127.3
click at [470, 307] on input "****INSERT PAYDAY****** SEMI-MONTHLY Payroll Processed-[PERSON_NAME]" at bounding box center [756, 307] width 573 height 36
type input "[DATE]**** SEMI-MONTHLY Payroll Processed-[PERSON_NAME]"
drag, startPoint x: 783, startPoint y: 376, endPoint x: 736, endPoint y: 384, distance: 47.3
click at [735, 384] on span "[00/00/00]" at bounding box center [749, 381] width 54 height 11
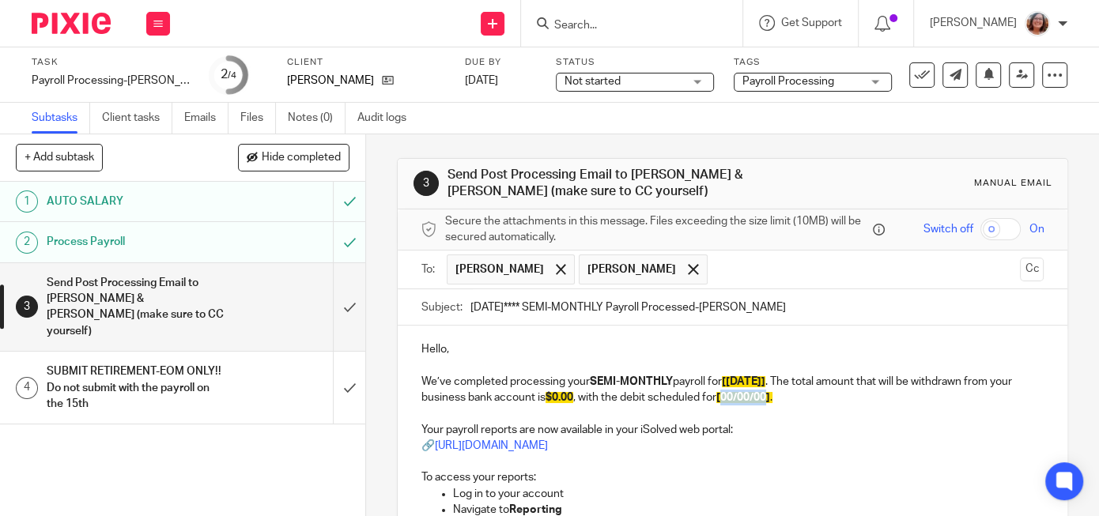
drag, startPoint x: 772, startPoint y: 394, endPoint x: 729, endPoint y: 399, distance: 43.8
click at [729, 399] on span "[00/00/00]" at bounding box center [743, 397] width 54 height 11
drag, startPoint x: 576, startPoint y: 394, endPoint x: 549, endPoint y: 398, distance: 27.2
click at [549, 398] on span "$0.00" at bounding box center [560, 397] width 28 height 11
drag, startPoint x: 599, startPoint y: 395, endPoint x: 550, endPoint y: 397, distance: 49.0
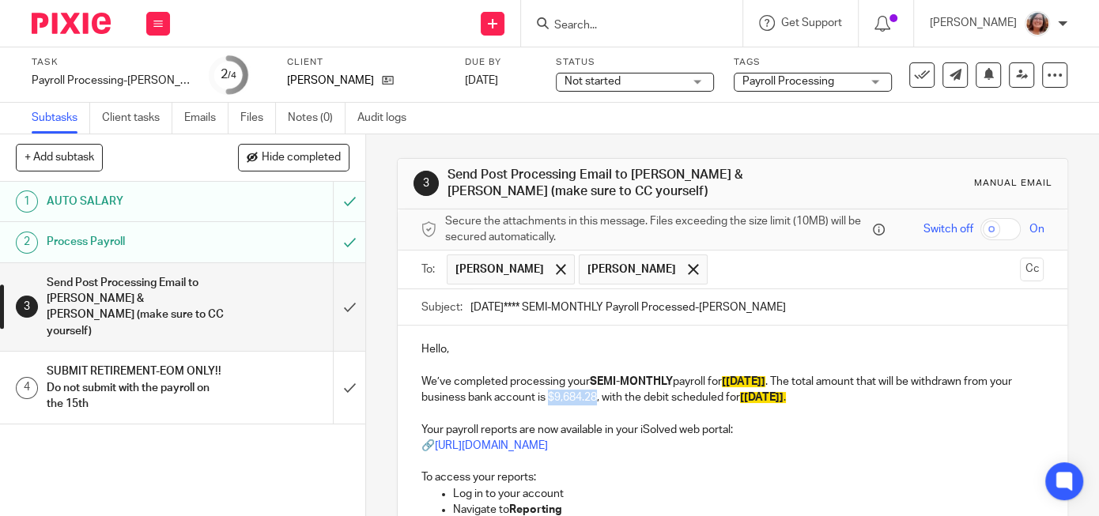
click at [550, 397] on p "We’ve completed processing your SEMI-MONTHLY payroll for [8/15/25] . The total …" at bounding box center [732, 390] width 622 height 32
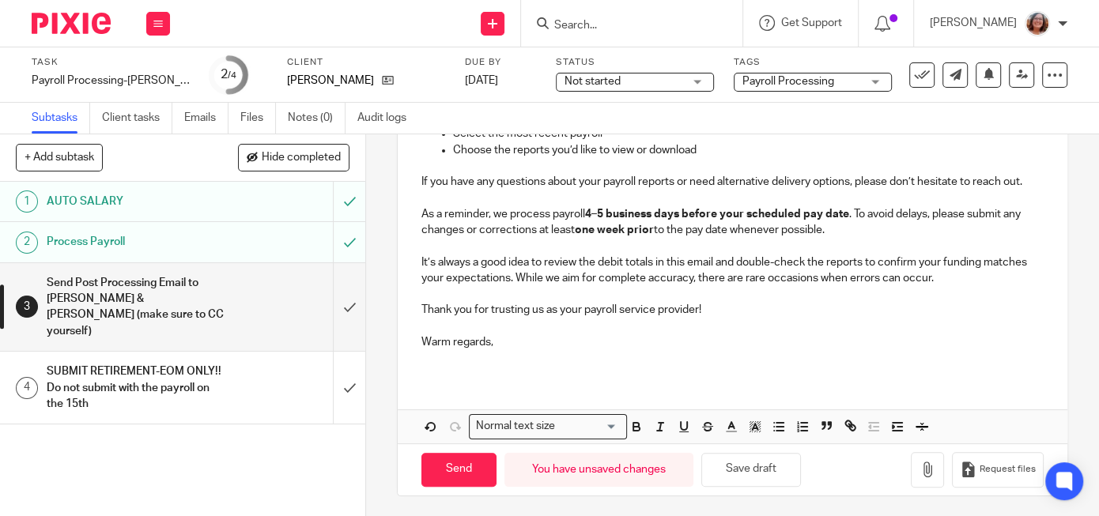
scroll to position [410, 0]
click at [634, 426] on icon "button" at bounding box center [636, 427] width 6 height 4
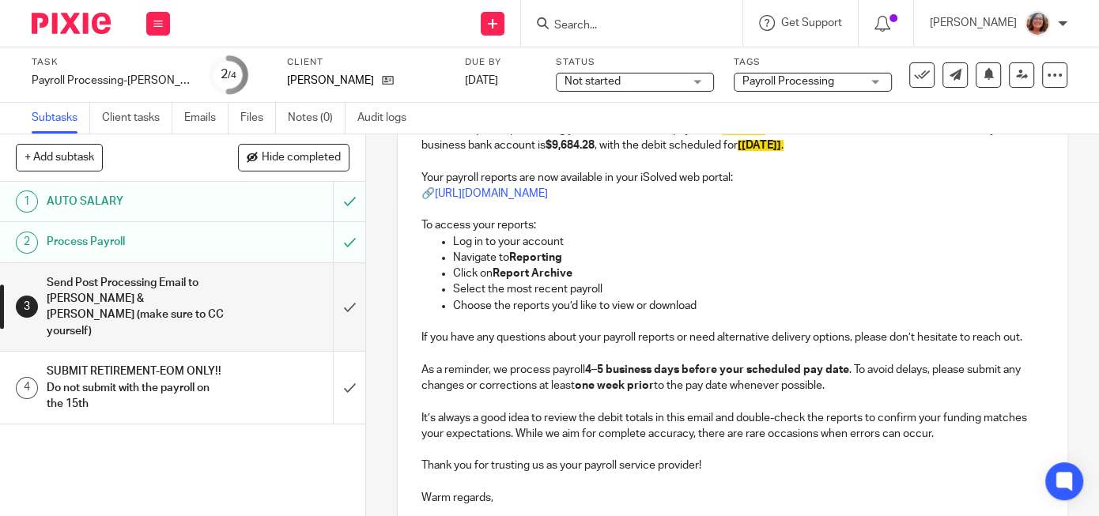
scroll to position [0, 0]
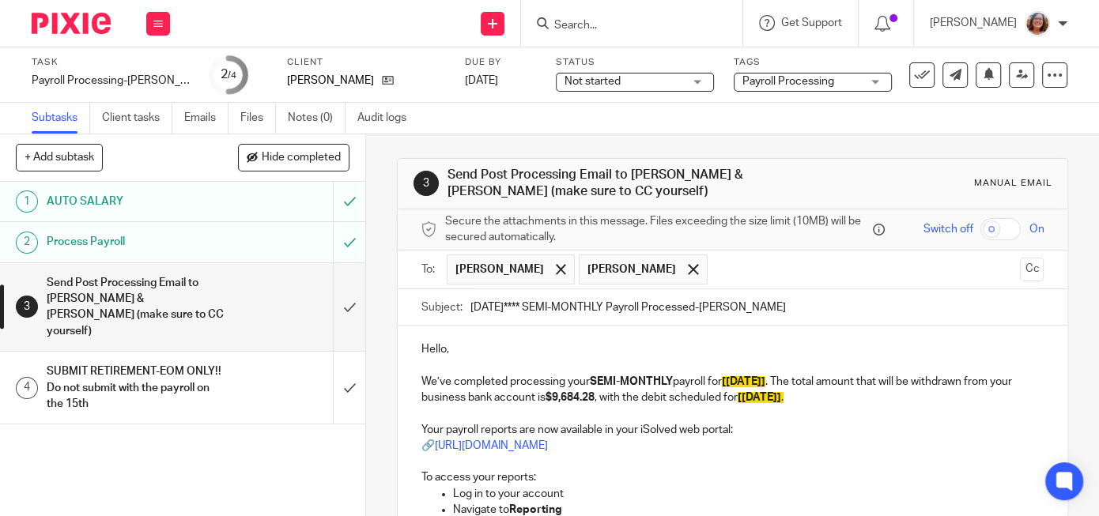
click at [957, 426] on p "Your payroll reports are now available in your iSolved web portal: 🔗 https://pa…" at bounding box center [732, 438] width 622 height 32
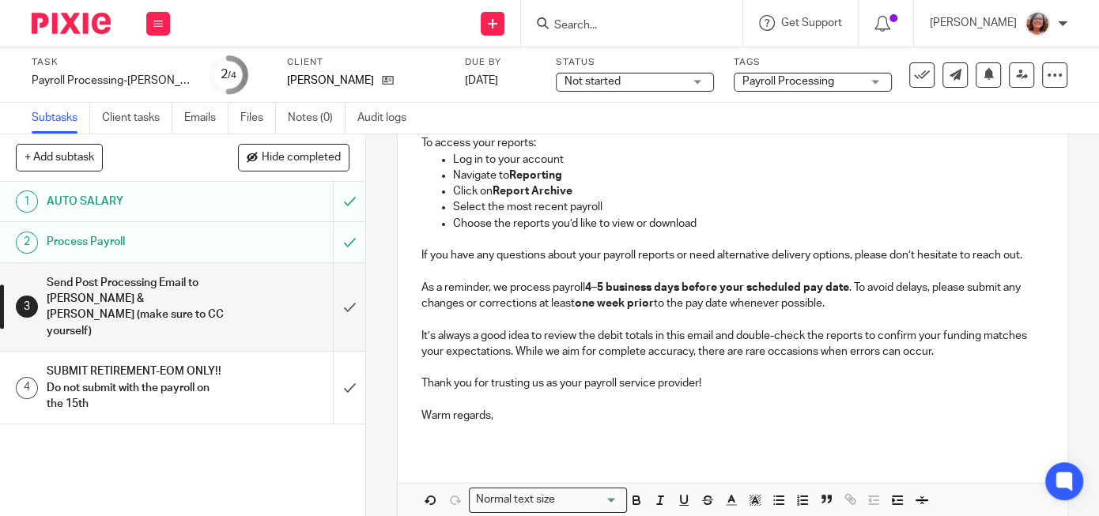
scroll to position [410, 0]
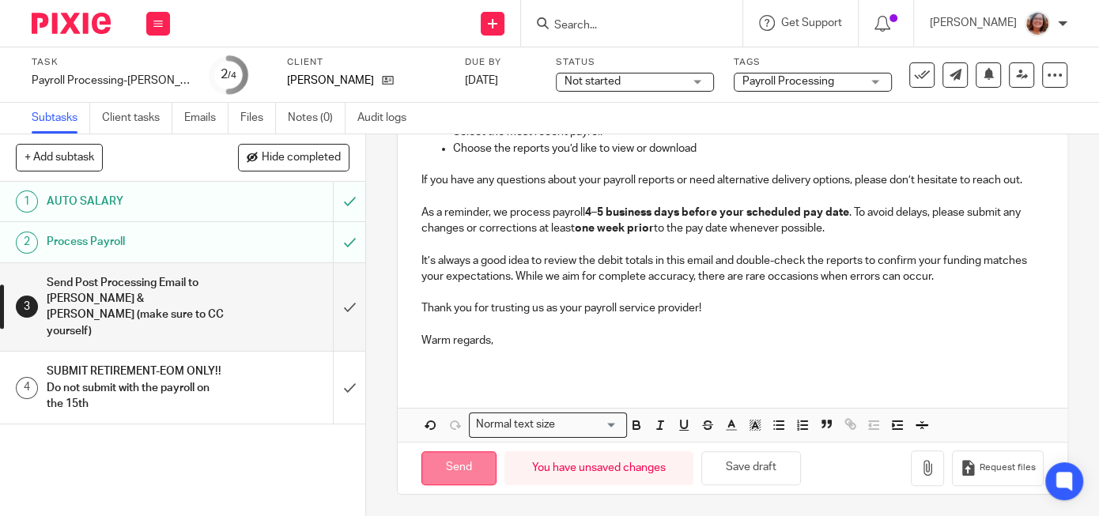
click at [466, 469] on input "Send" at bounding box center [458, 468] width 75 height 34
type input "Sent"
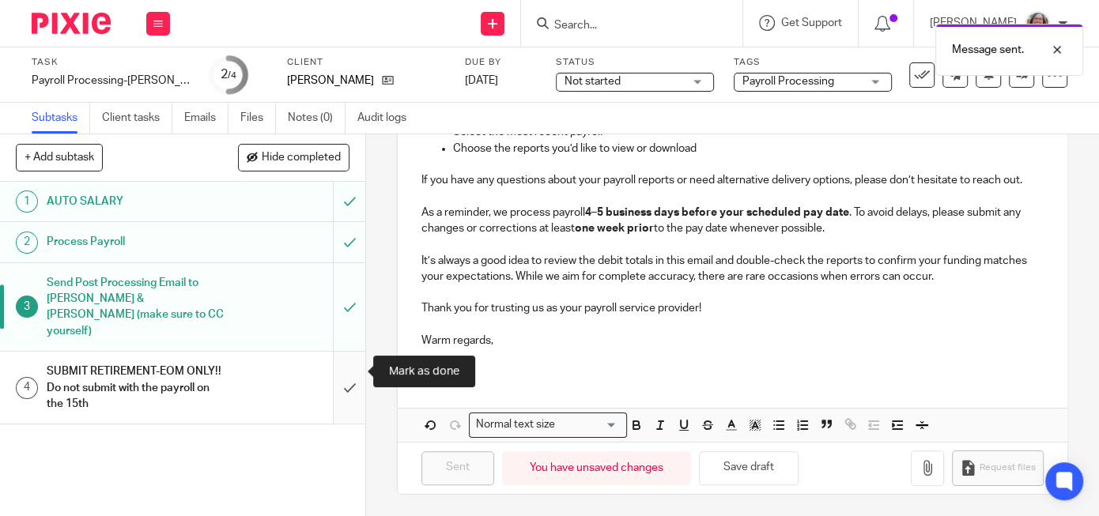
click at [357, 367] on input "submit" at bounding box center [182, 388] width 365 height 72
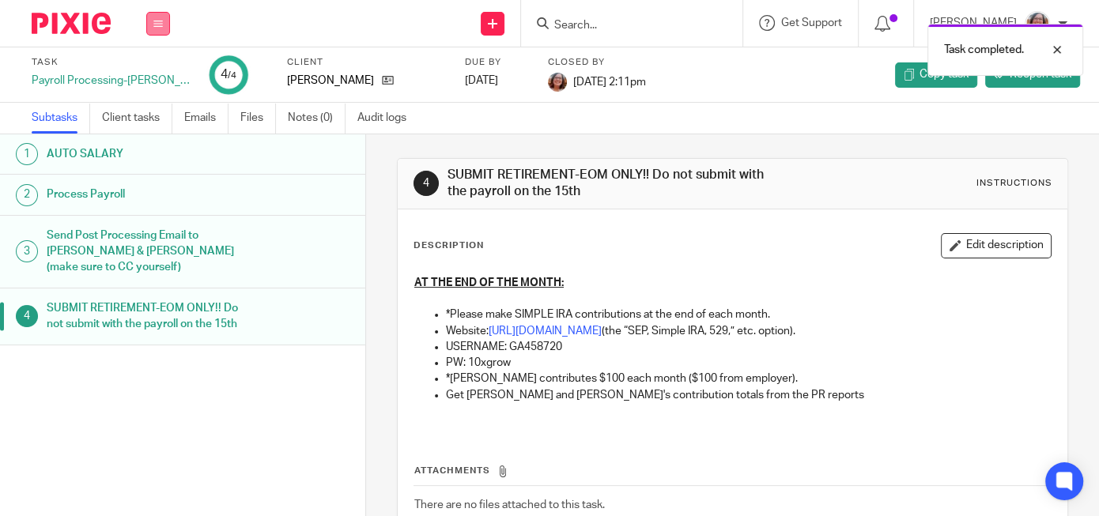
click at [164, 25] on button at bounding box center [158, 24] width 24 height 24
click at [153, 75] on link "Work" at bounding box center [151, 73] width 28 height 11
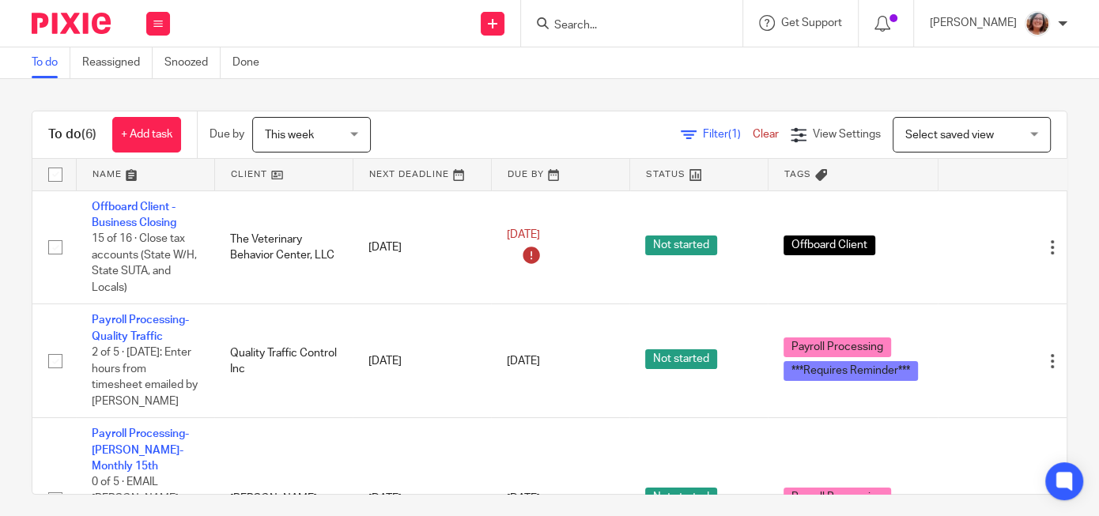
scroll to position [202, 0]
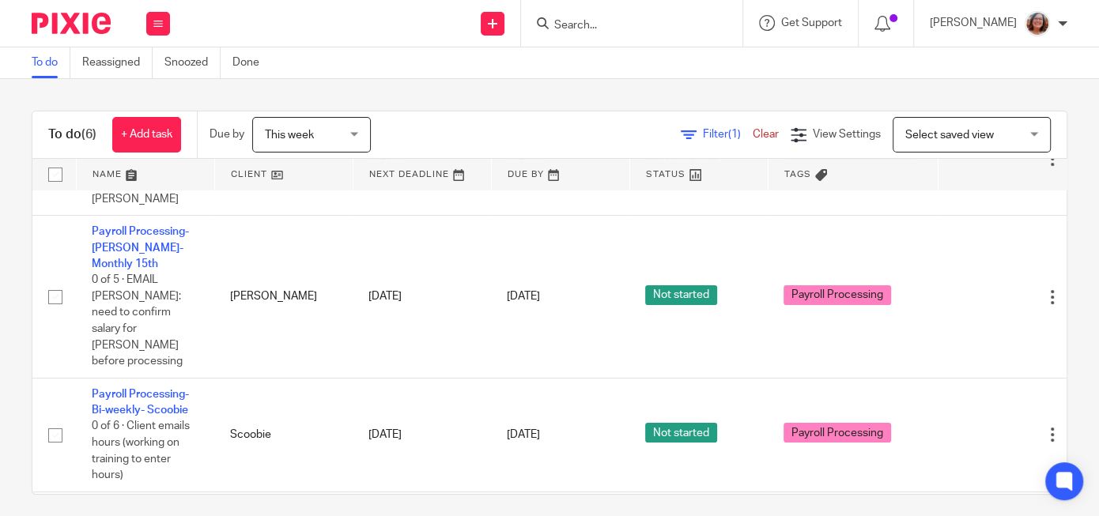
click at [140, 267] on link "Payroll Processing-[PERSON_NAME]-Monthly 15th" at bounding box center [140, 247] width 97 height 43
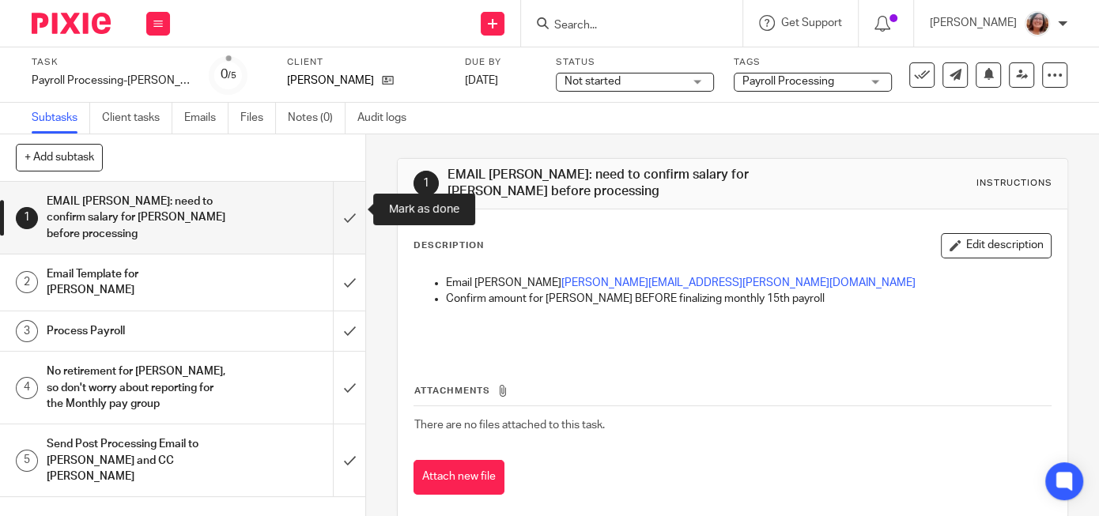
click at [353, 210] on input "submit" at bounding box center [182, 218] width 365 height 72
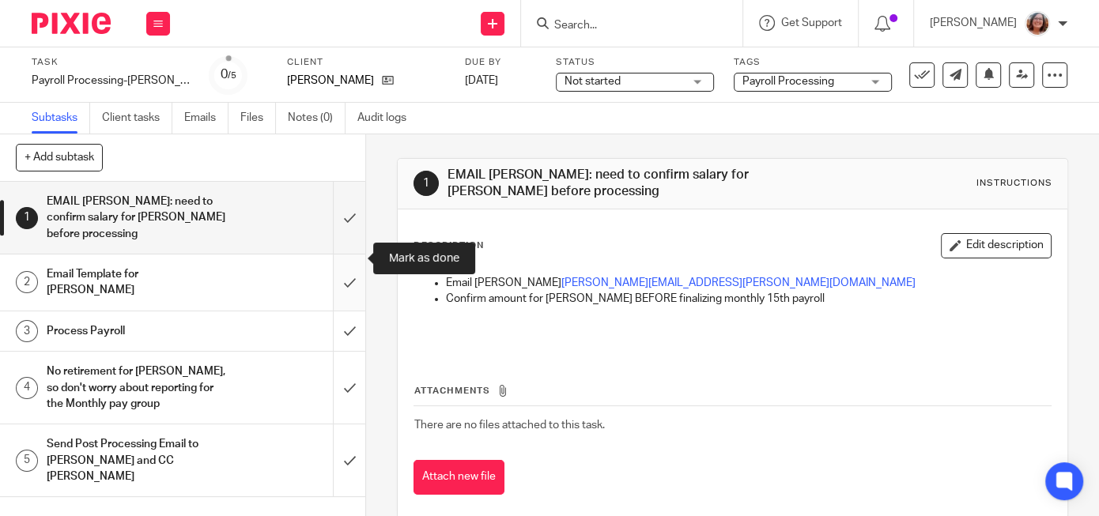
click at [353, 255] on input "submit" at bounding box center [182, 283] width 365 height 56
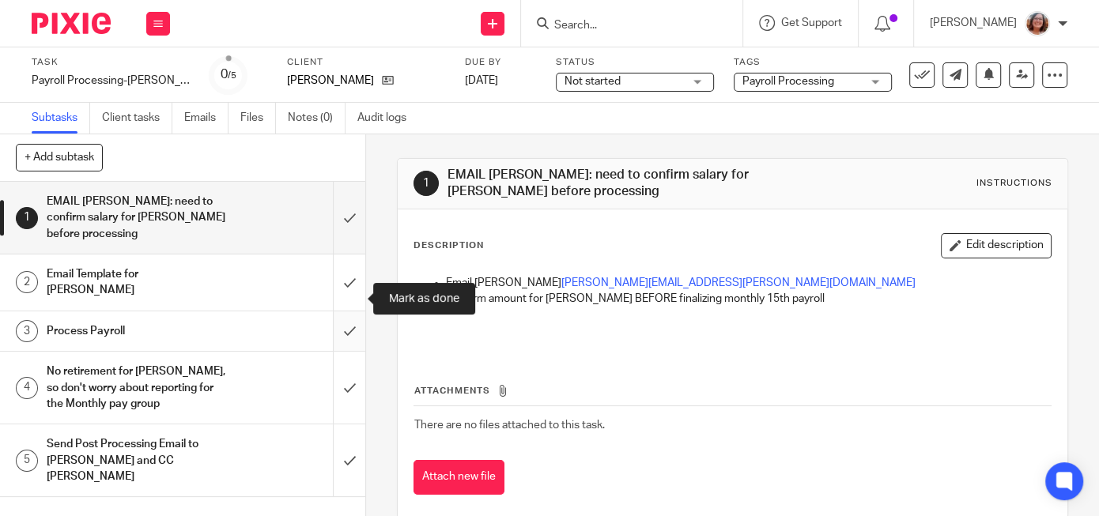
click at [353, 311] on input "submit" at bounding box center [182, 331] width 365 height 40
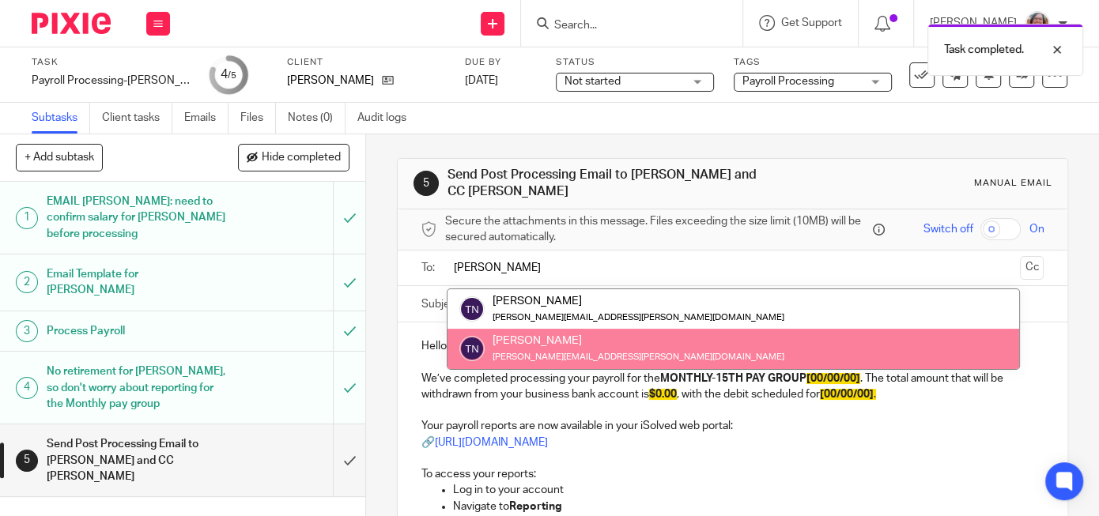
type input "[PERSON_NAME]"
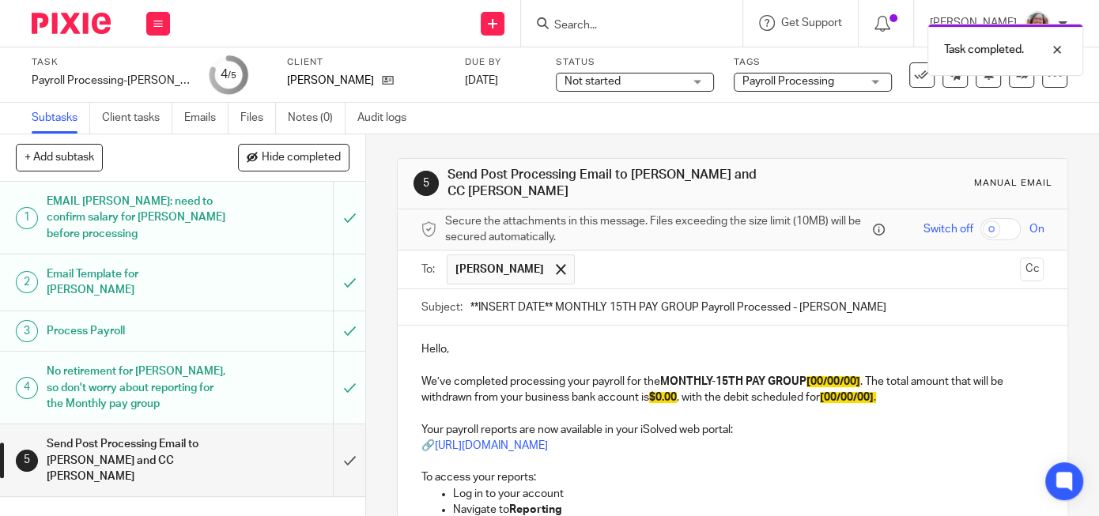
click at [583, 267] on input "text" at bounding box center [798, 270] width 431 height 31
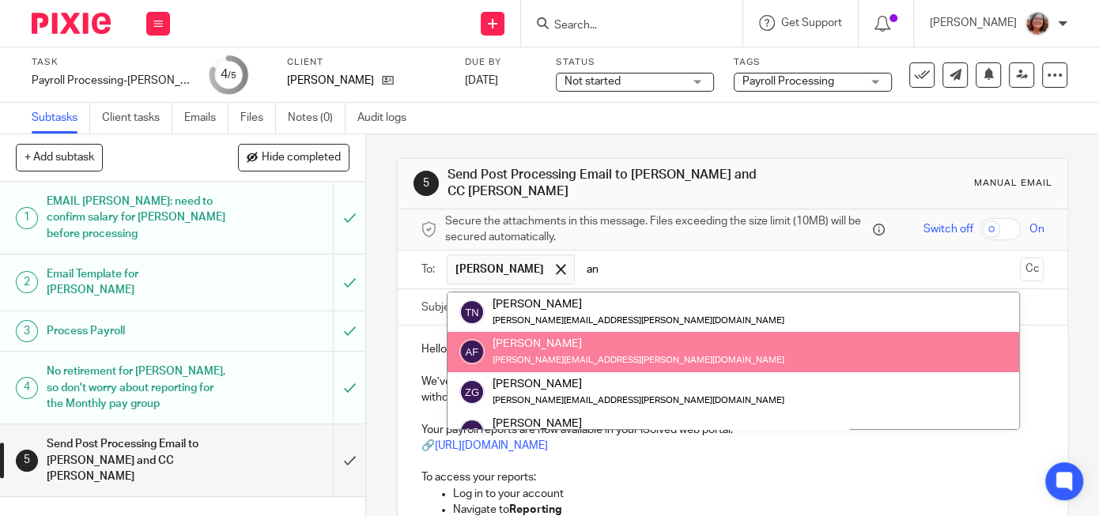
type input "an"
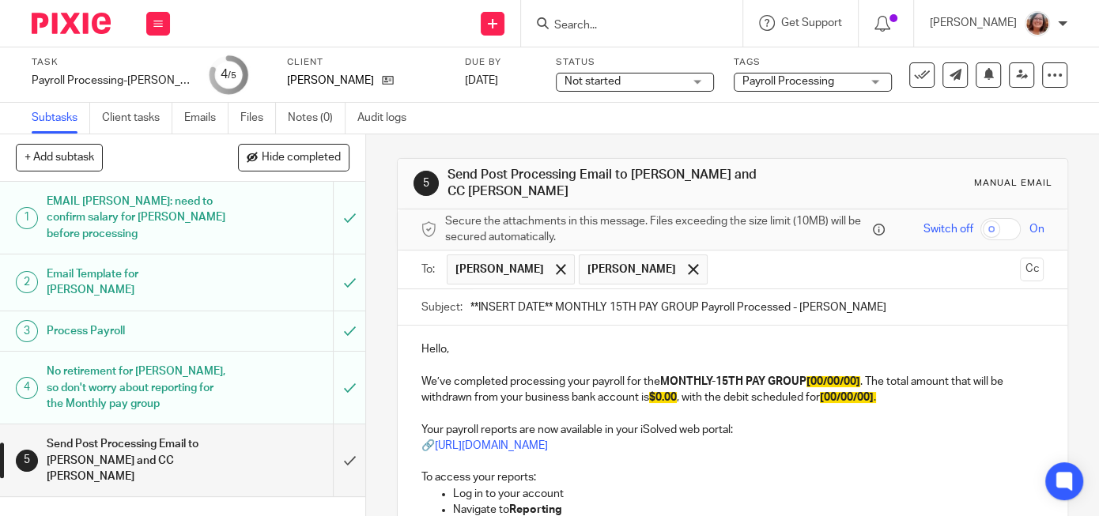
drag, startPoint x: 544, startPoint y: 295, endPoint x: 394, endPoint y: 293, distance: 150.2
click at [470, 293] on input "**INSERT DATE** MONTHLY 15TH PAY GROUP Payroll Processed - Timothy J Nielsen" at bounding box center [756, 307] width 573 height 36
type input "8/15/25** MONTHLY 15TH PAY GROUP Payroll Processed - Timothy J Nielsen"
drag, startPoint x: 863, startPoint y: 369, endPoint x: 820, endPoint y: 373, distance: 43.7
click at [820, 376] on span "[00/00/00]" at bounding box center [833, 381] width 54 height 11
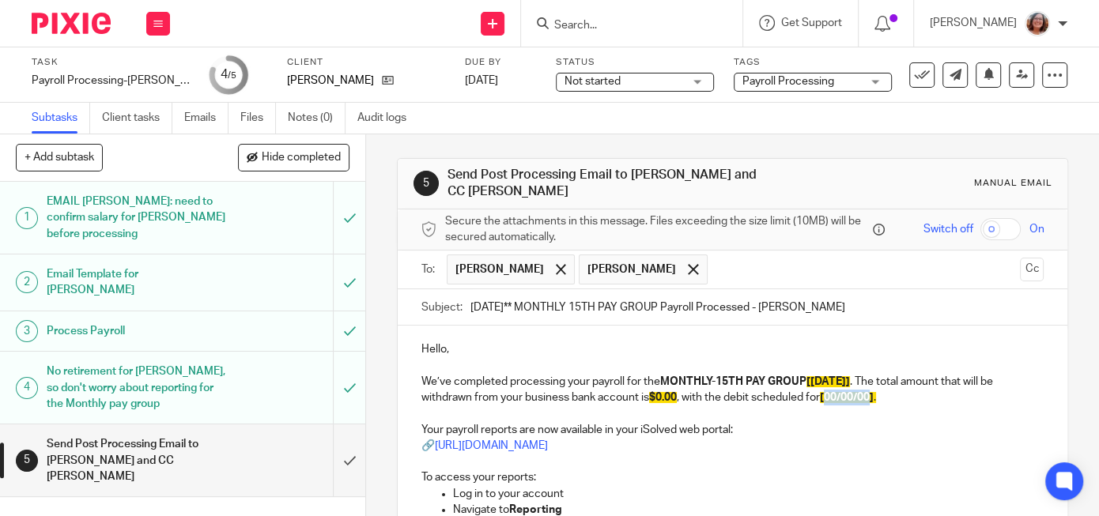
drag, startPoint x: 879, startPoint y: 388, endPoint x: 834, endPoint y: 388, distance: 45.1
click at [834, 392] on span "[00/00/00]" at bounding box center [847, 397] width 54 height 11
drag, startPoint x: 681, startPoint y: 386, endPoint x: 656, endPoint y: 387, distance: 24.6
click at [656, 392] on span "$0.00" at bounding box center [663, 397] width 28 height 11
drag, startPoint x: 703, startPoint y: 388, endPoint x: 655, endPoint y: 393, distance: 47.7
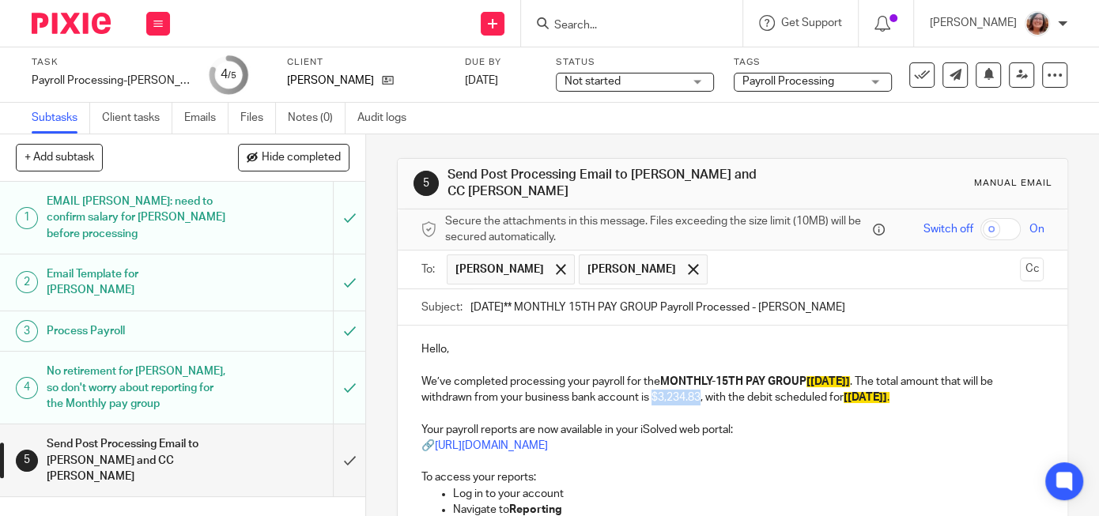
click at [655, 393] on p "We’ve completed processing your payroll for the MONTHLY-15TH PAY GROUP [8/15/25…" at bounding box center [732, 390] width 622 height 32
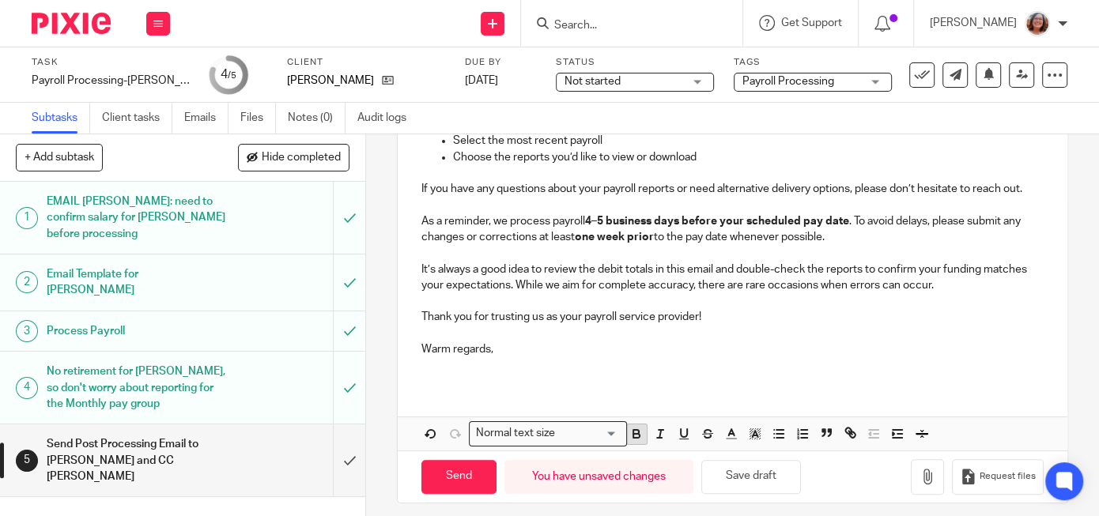
click at [630, 428] on icon "button" at bounding box center [636, 434] width 14 height 14
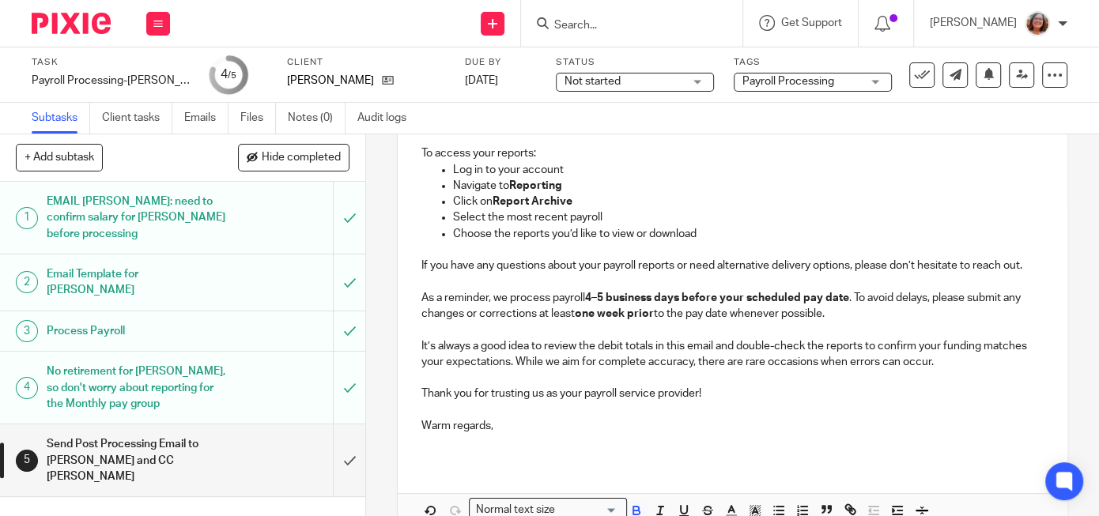
scroll to position [401, 0]
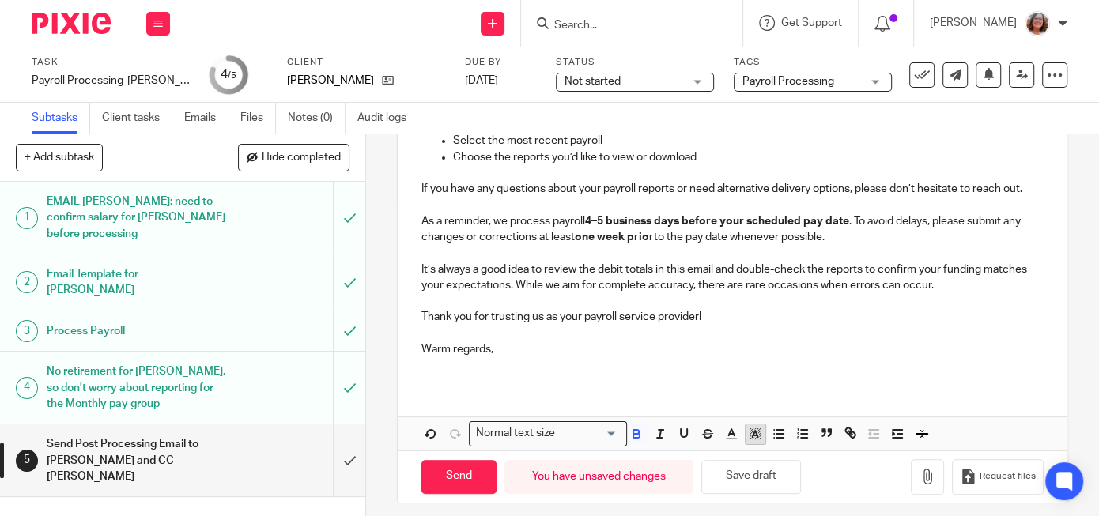
click at [753, 427] on icon "button" at bounding box center [755, 434] width 14 height 14
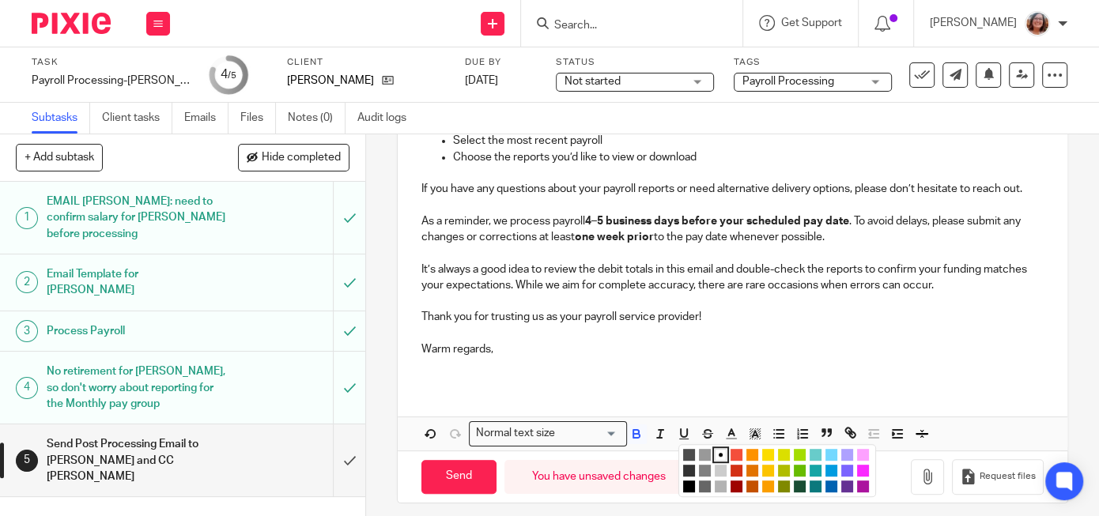
click at [768, 449] on li "color:#FCDC00" at bounding box center [768, 455] width 12 height 12
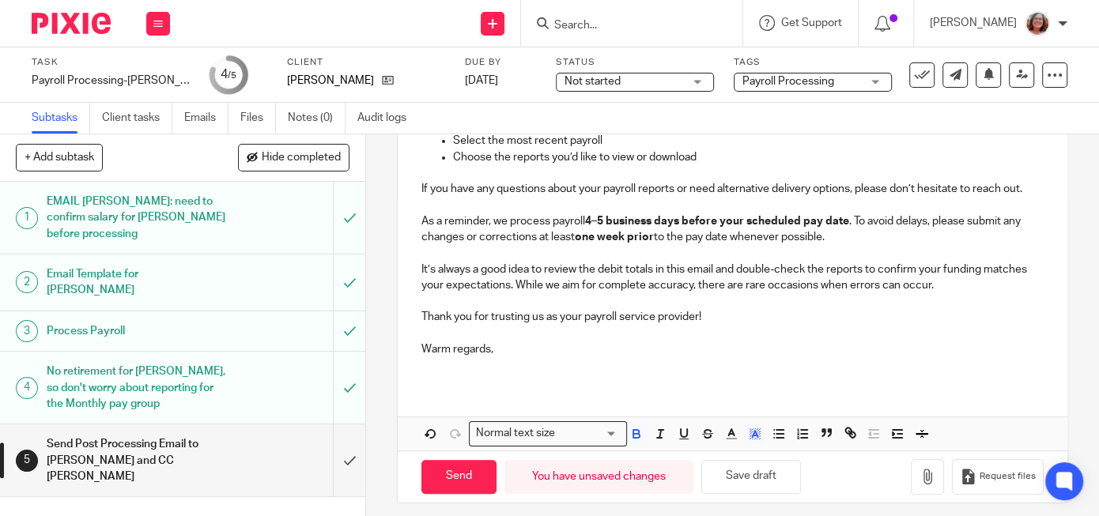
click at [779, 357] on p at bounding box center [732, 365] width 622 height 16
click at [468, 468] on input "Send" at bounding box center [458, 477] width 75 height 34
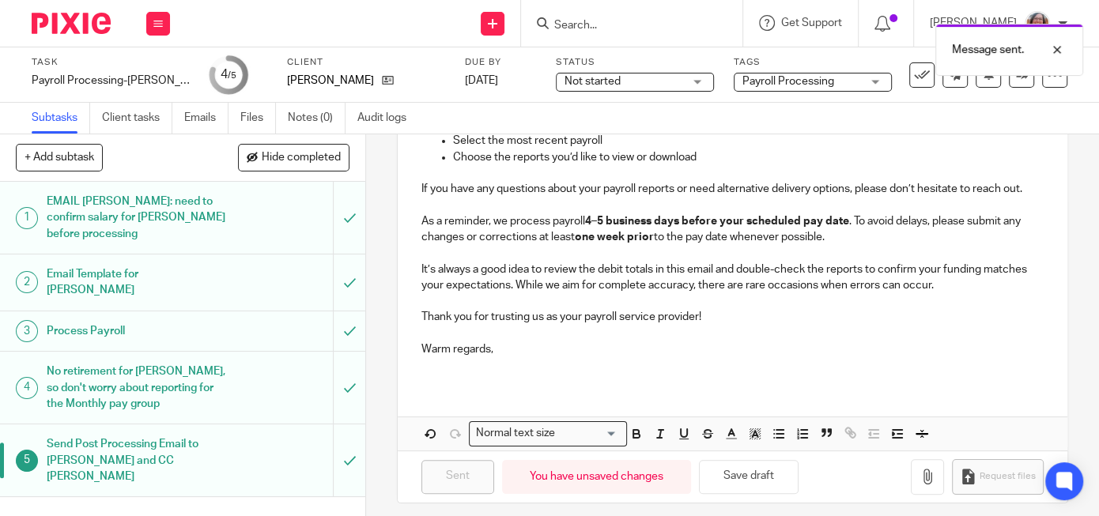
type input "Sent"
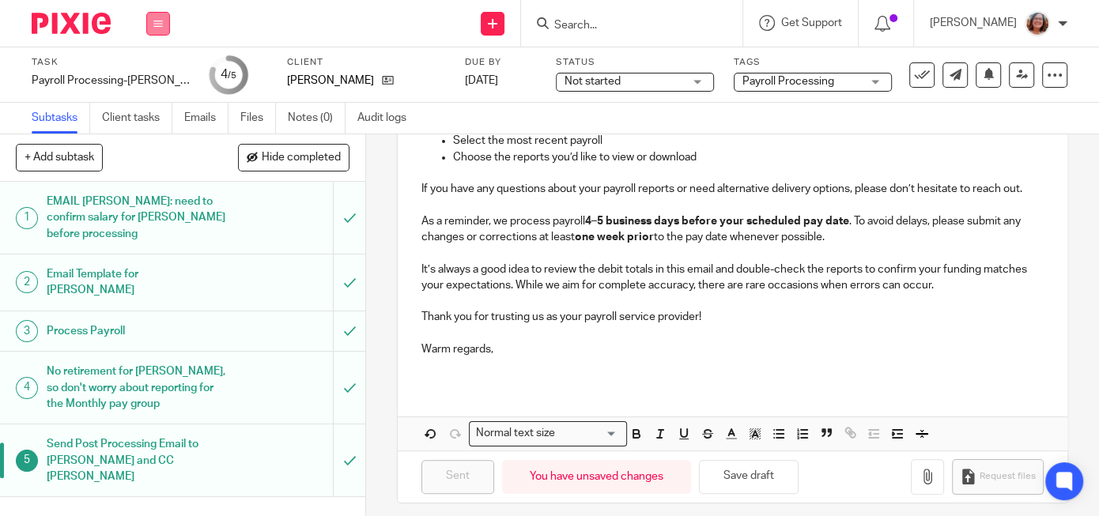
click at [155, 23] on icon at bounding box center [157, 23] width 9 height 9
click at [157, 72] on link "Work" at bounding box center [151, 73] width 28 height 11
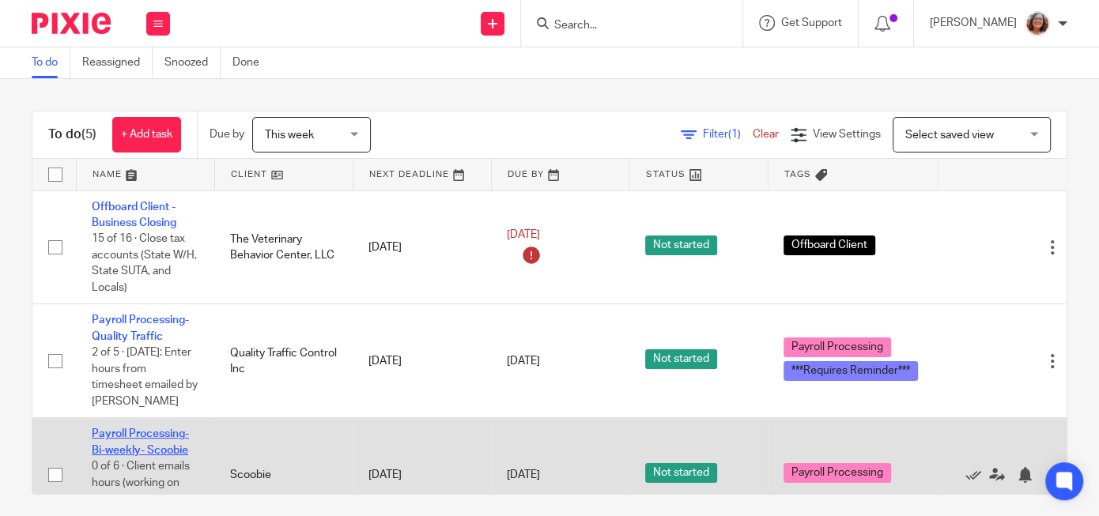
click at [156, 451] on link "Payroll Processing- Bi-weekly- Scoobie" at bounding box center [140, 442] width 97 height 27
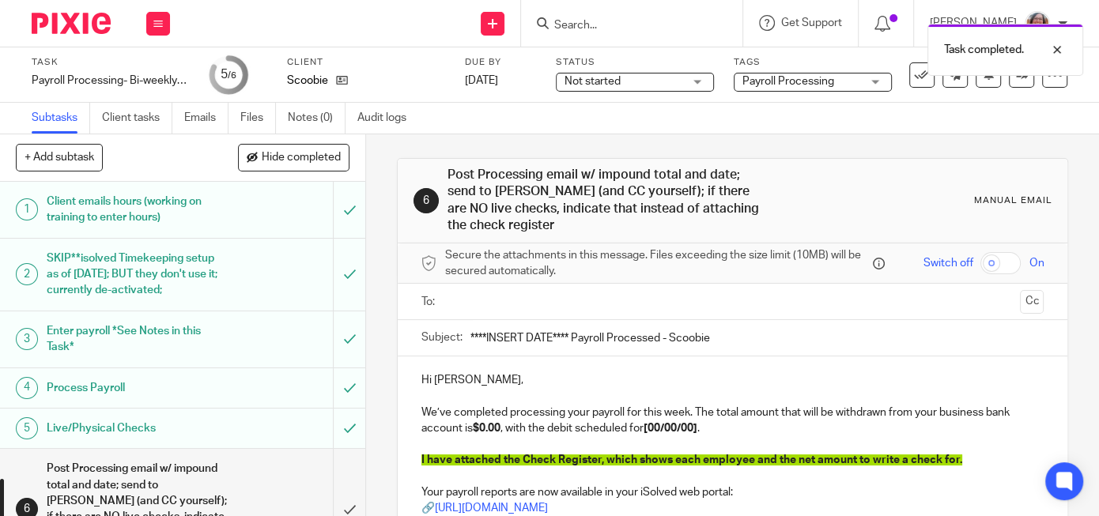
scroll to position [53, 0]
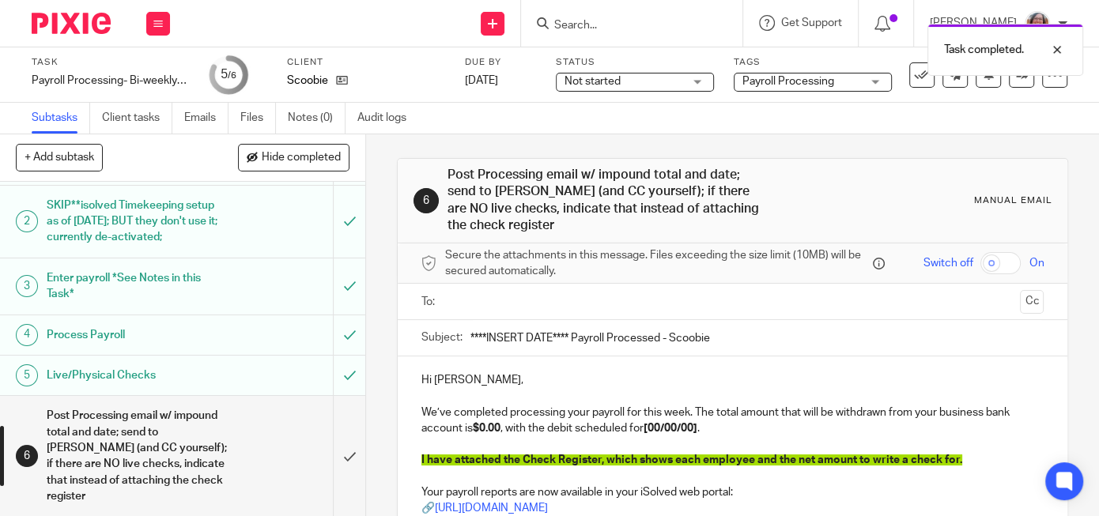
drag, startPoint x: 571, startPoint y: 334, endPoint x: 429, endPoint y: 338, distance: 142.3
click at [470, 338] on input "****INSERT DATE**** Payroll Processed - Scoobie" at bounding box center [756, 338] width 573 height 36
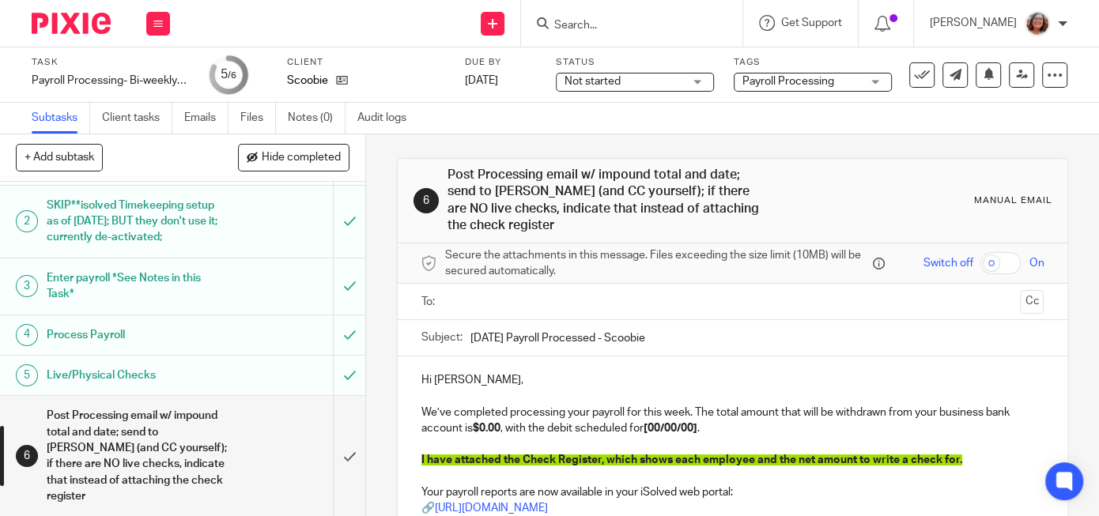
type input "8/15/25 Payroll Processed - Scoobie"
drag, startPoint x: 502, startPoint y: 425, endPoint x: 476, endPoint y: 431, distance: 26.8
click at [476, 431] on strong "$0.00" at bounding box center [487, 428] width 28 height 11
drag, startPoint x: 720, startPoint y: 427, endPoint x: 676, endPoint y: 428, distance: 44.3
click at [676, 428] on strong "[00/00/00]" at bounding box center [694, 428] width 54 height 11
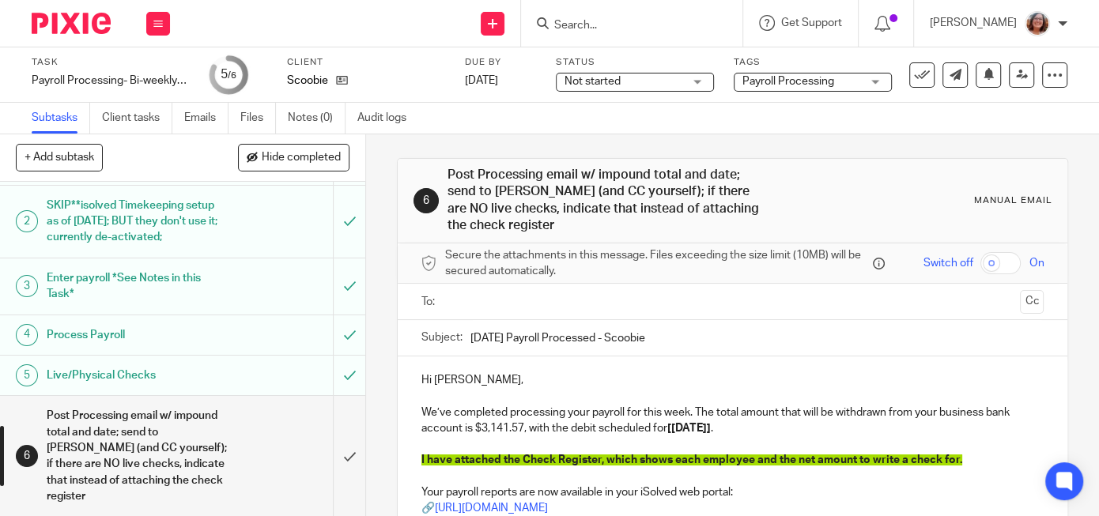
click at [568, 306] on input "text" at bounding box center [732, 302] width 563 height 18
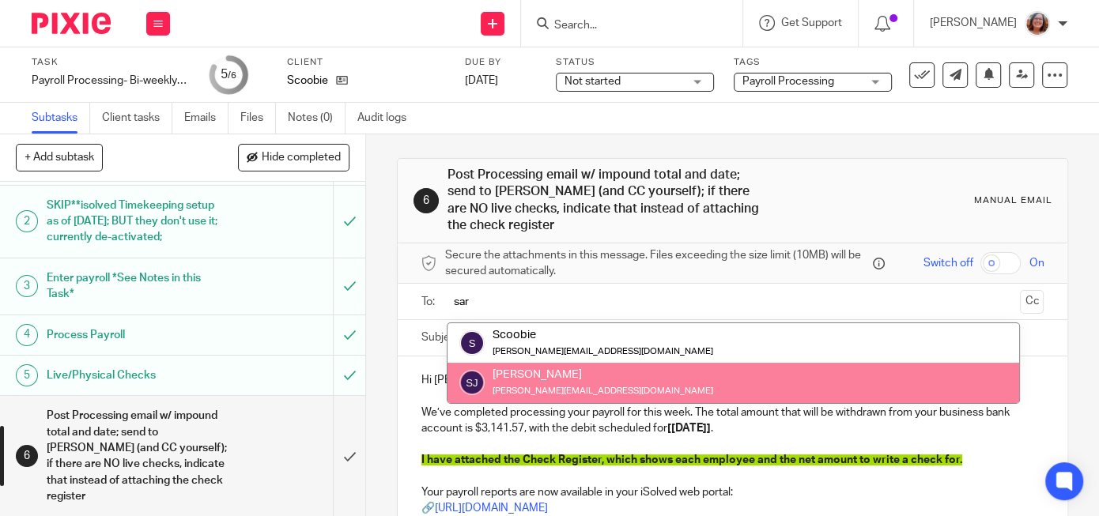
type input "sar"
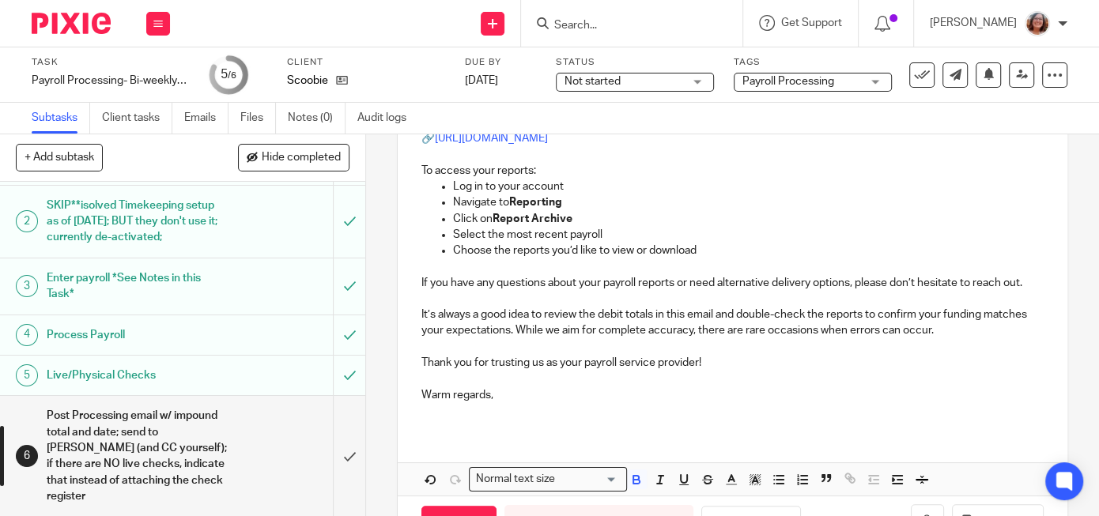
scroll to position [427, 0]
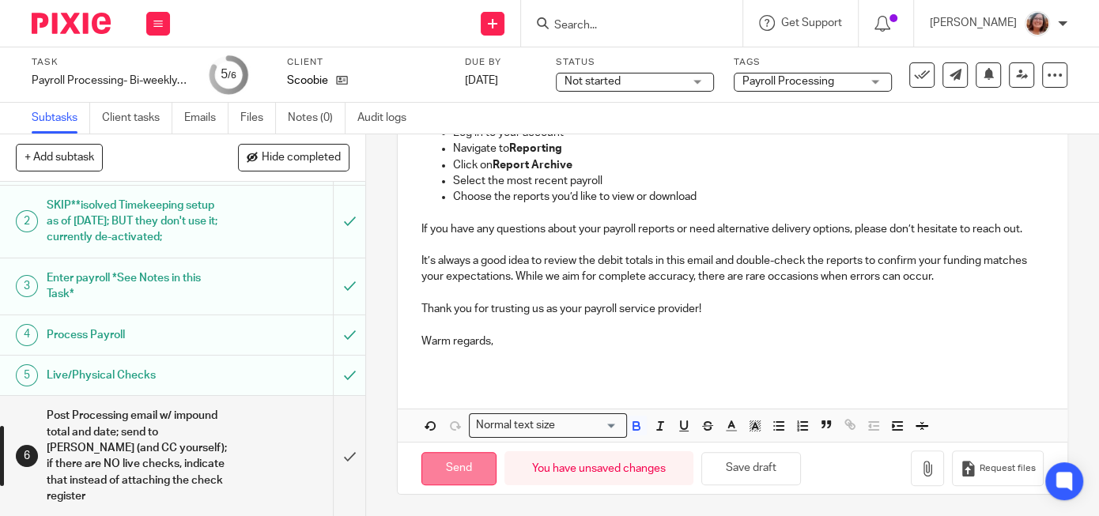
click at [465, 474] on input "Send" at bounding box center [458, 469] width 75 height 34
type input "Sent"
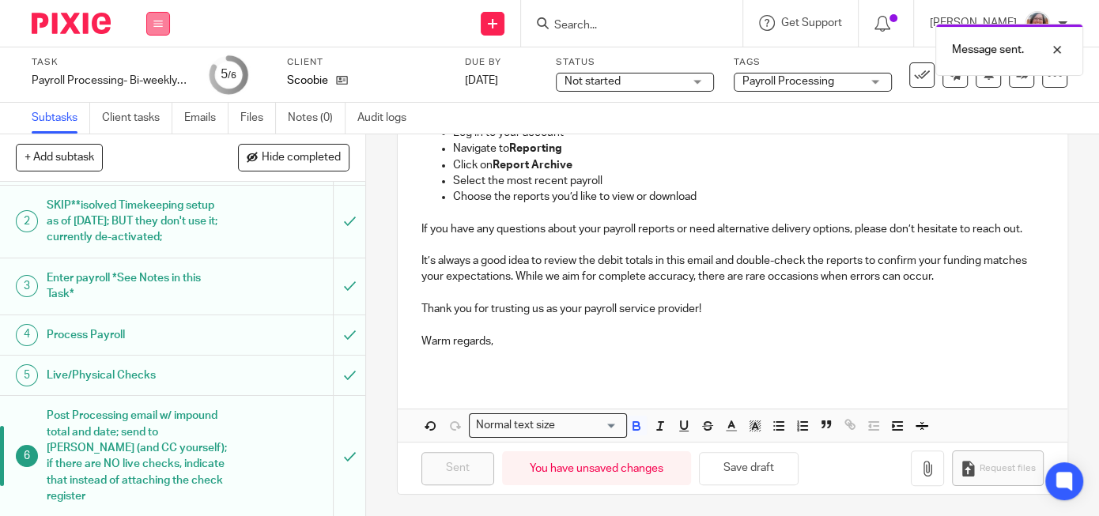
click at [153, 21] on button at bounding box center [158, 24] width 24 height 24
click at [159, 73] on link "Work" at bounding box center [151, 73] width 28 height 11
